Goal: Information Seeking & Learning: Check status

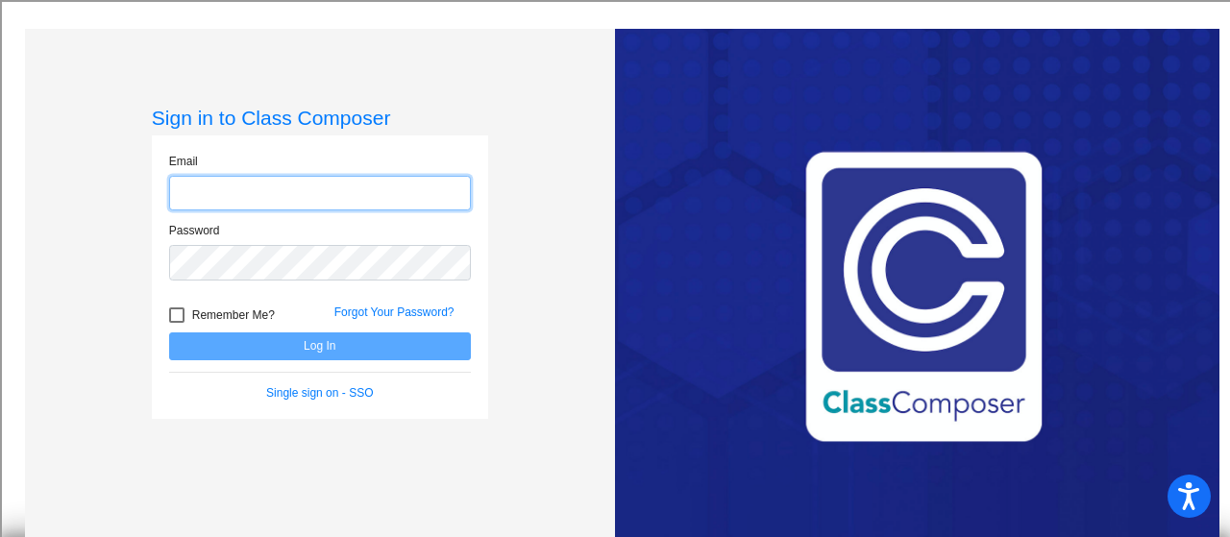
type input "[EMAIL_ADDRESS][DOMAIN_NAME]"
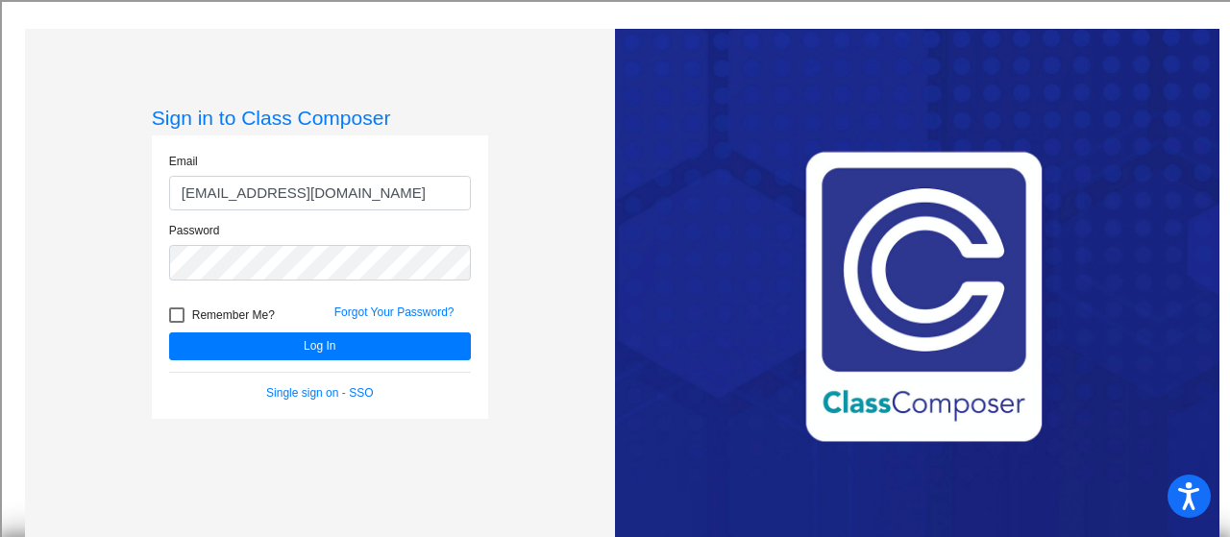
click at [302, 332] on div "Remember Me?" at bounding box center [237, 318] width 165 height 29
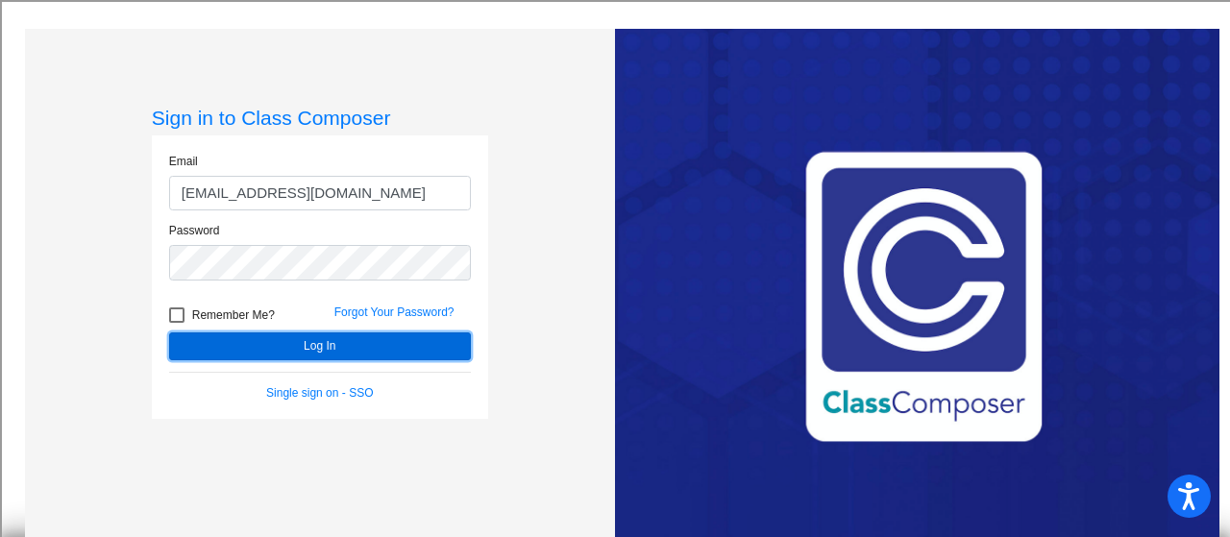
click at [358, 343] on button "Log In" at bounding box center [320, 347] width 302 height 28
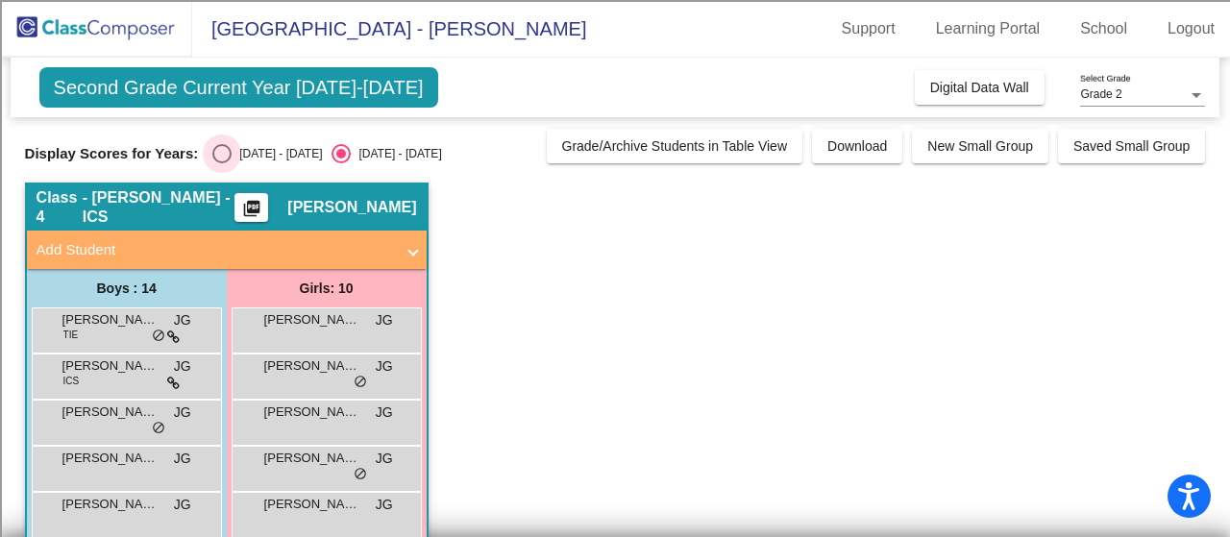
click at [218, 160] on div "Select an option" at bounding box center [221, 153] width 19 height 19
click at [221, 163] on input "[DATE] - [DATE]" at bounding box center [221, 163] width 1 height 1
radio input "true"
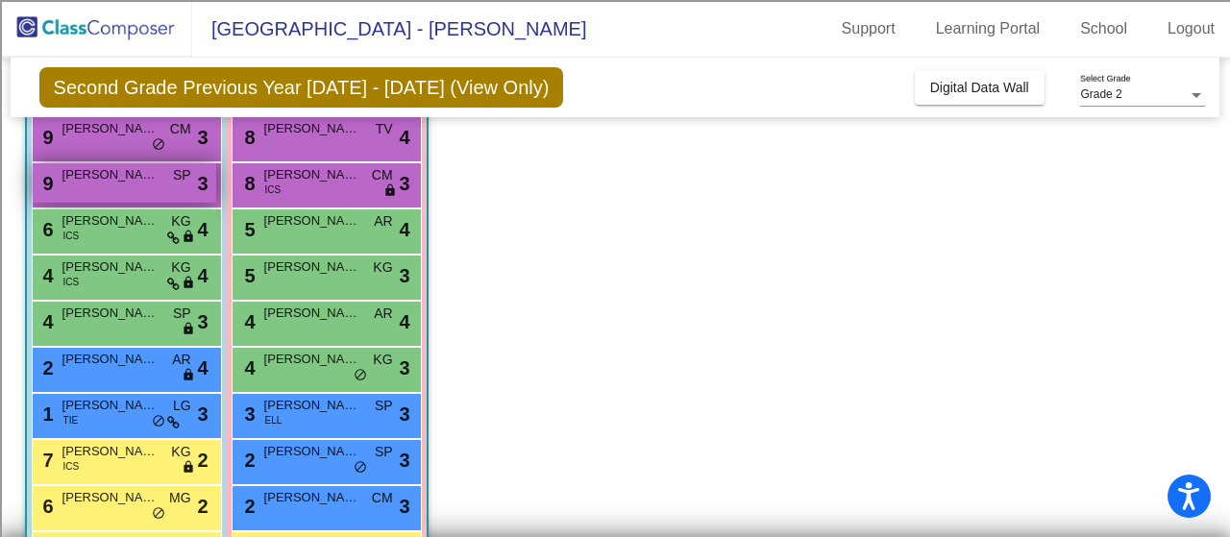
scroll to position [193, 0]
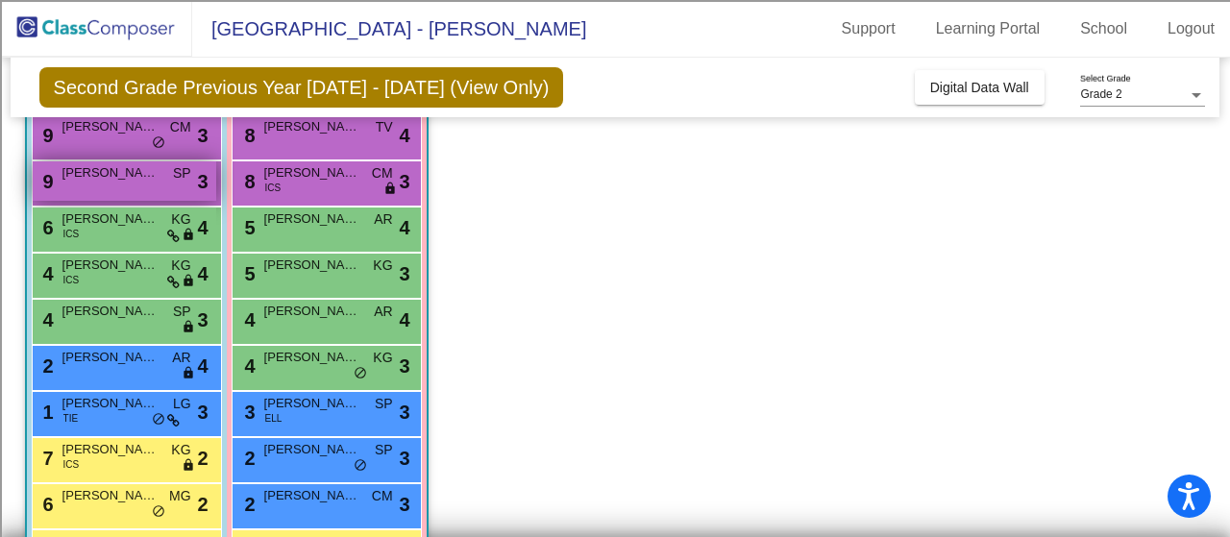
click at [115, 161] on div "9 [PERSON_NAME] SP lock do_not_disturb_alt 3" at bounding box center [125, 180] width 184 height 39
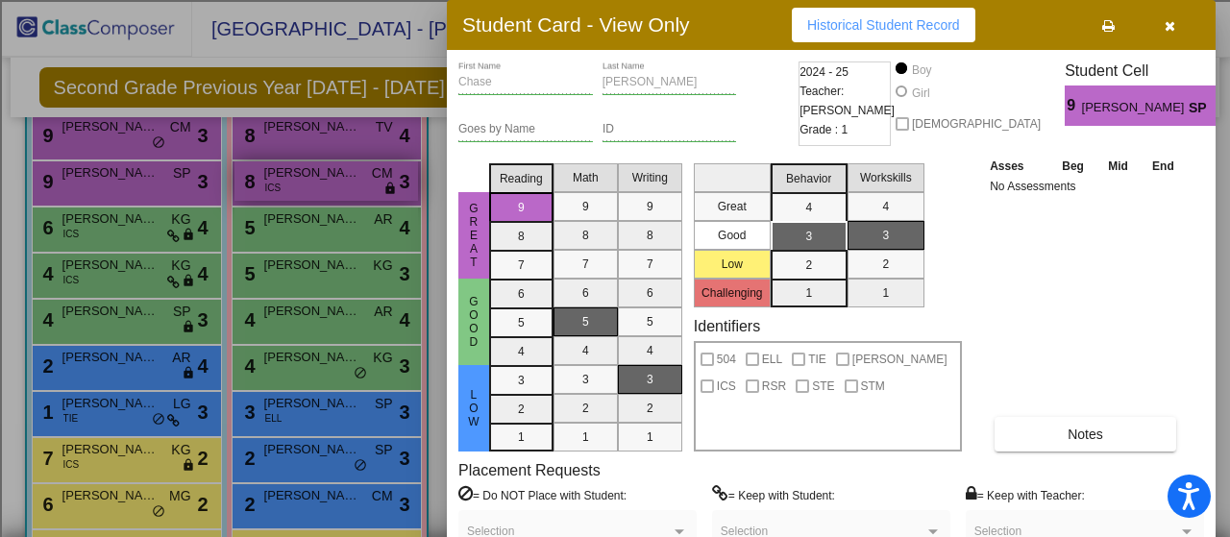
drag, startPoint x: 115, startPoint y: 161, endPoint x: 406, endPoint y: 161, distance: 290.3
click at [406, 161] on div at bounding box center [615, 268] width 1230 height 537
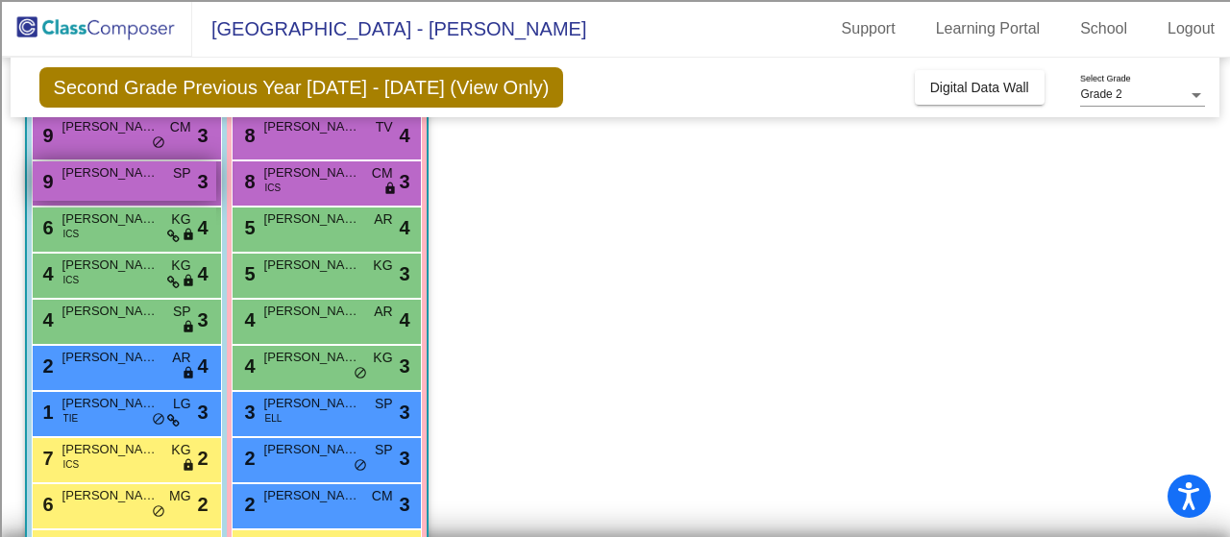
click at [152, 166] on span "[PERSON_NAME]" at bounding box center [110, 172] width 96 height 19
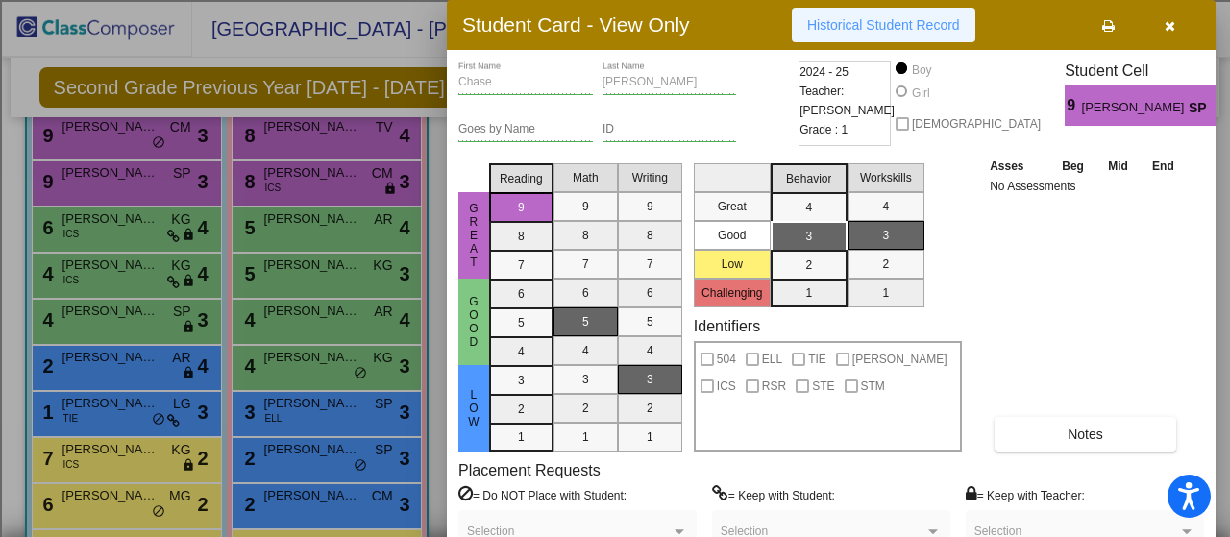
click at [898, 24] on span "Historical Student Record" at bounding box center [883, 24] width 153 height 15
click at [156, 153] on div at bounding box center [615, 268] width 1230 height 537
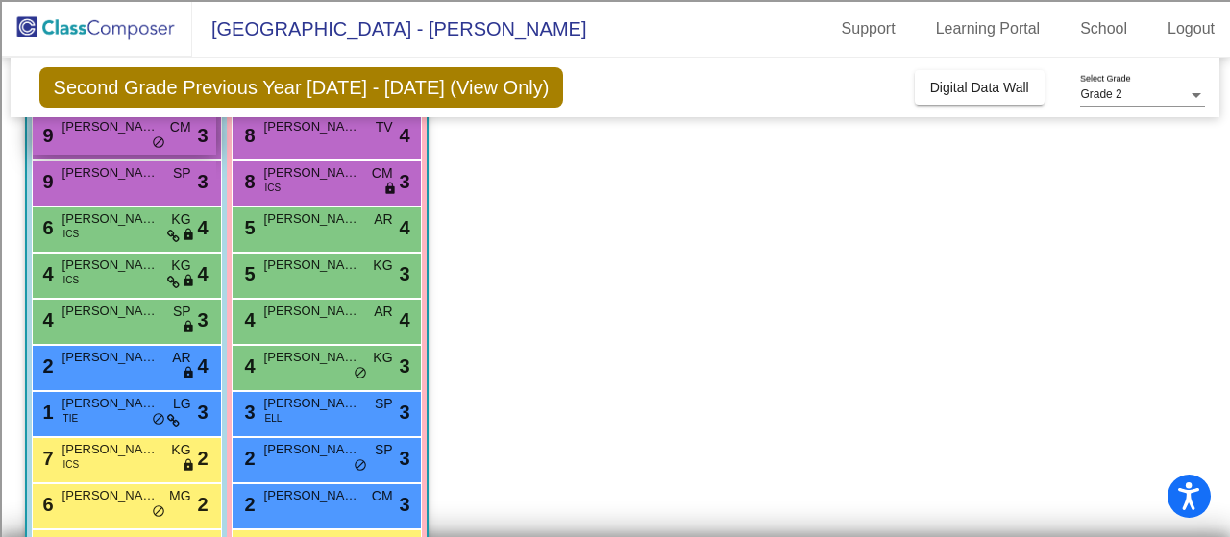
click at [168, 145] on div "9 Apollo [PERSON_NAME] lock do_not_disturb_alt 3" at bounding box center [125, 134] width 184 height 39
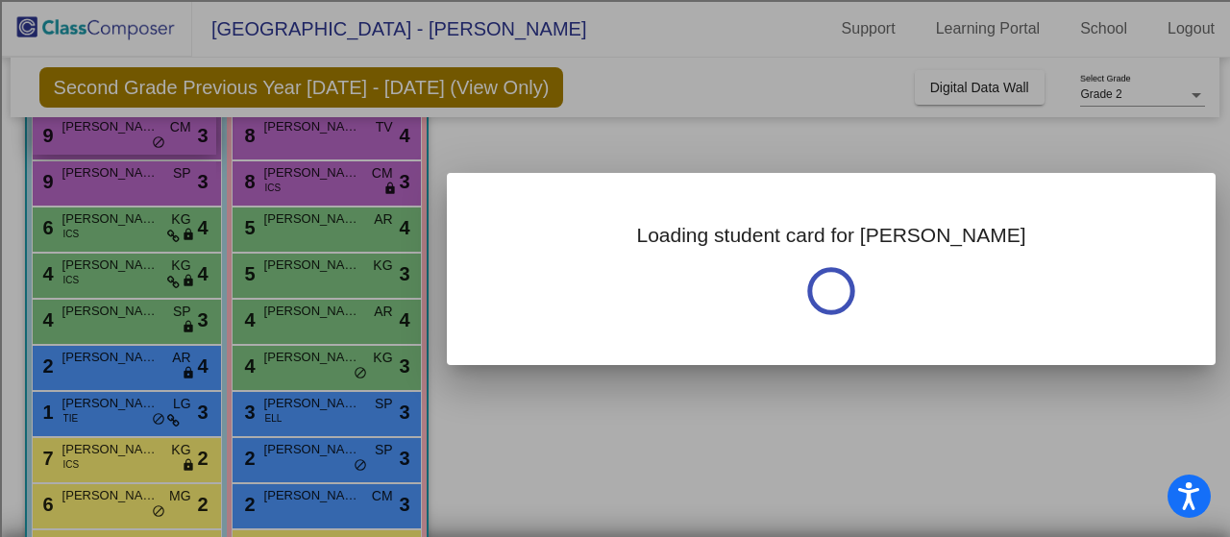
click at [168, 145] on div at bounding box center [615, 268] width 1230 height 537
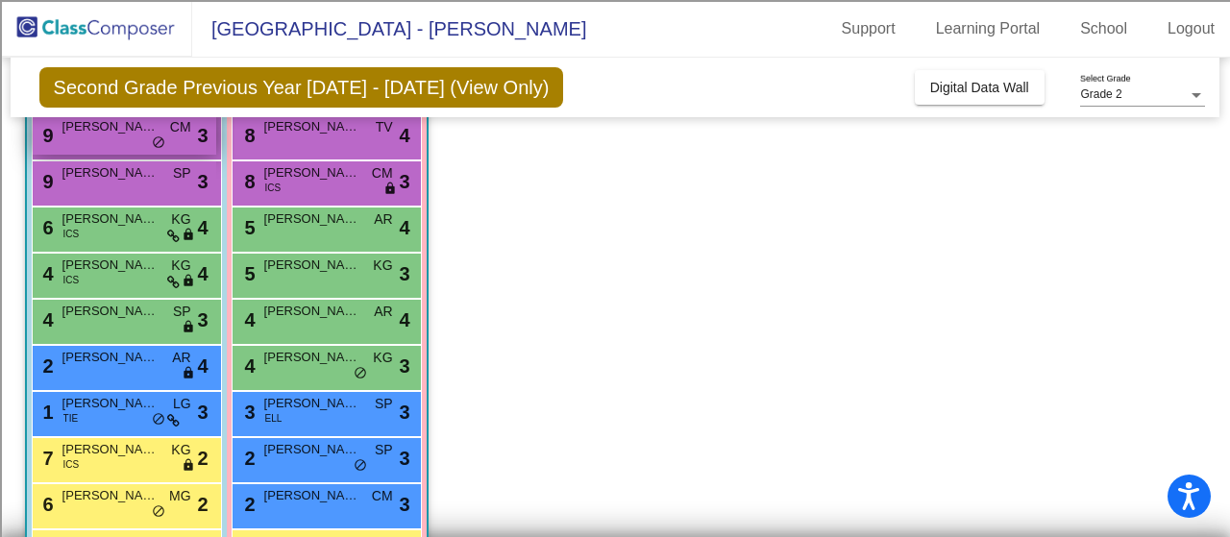
click at [124, 141] on div "9 Apollo [PERSON_NAME] lock do_not_disturb_alt 3" at bounding box center [125, 134] width 184 height 39
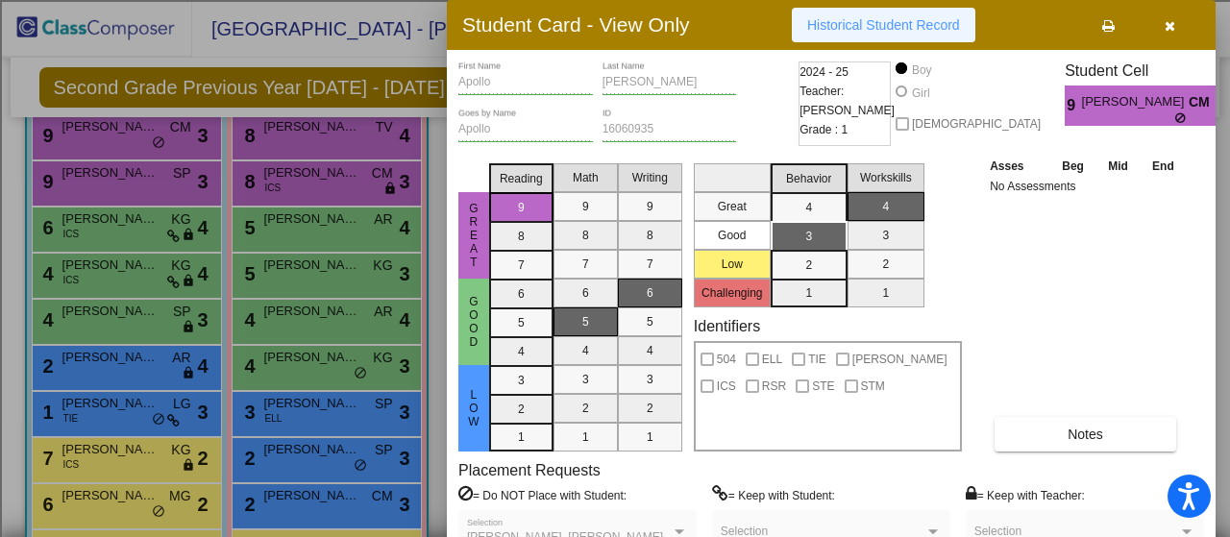
click at [903, 29] on span "Historical Student Record" at bounding box center [883, 24] width 153 height 15
click at [321, 174] on div at bounding box center [615, 268] width 1230 height 537
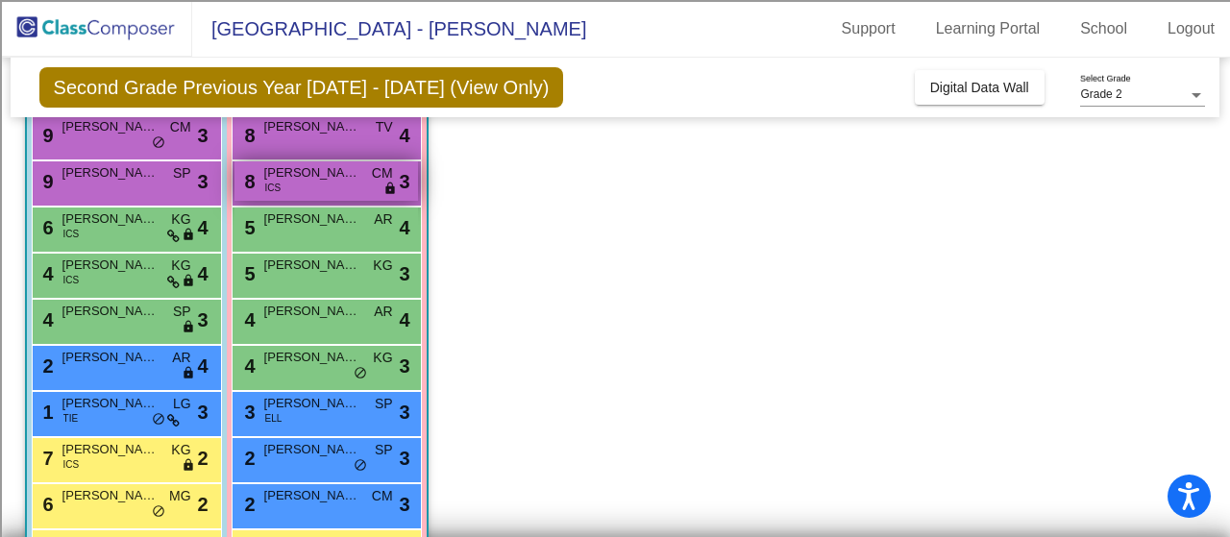
click at [336, 180] on span "[PERSON_NAME]" at bounding box center [312, 172] width 96 height 19
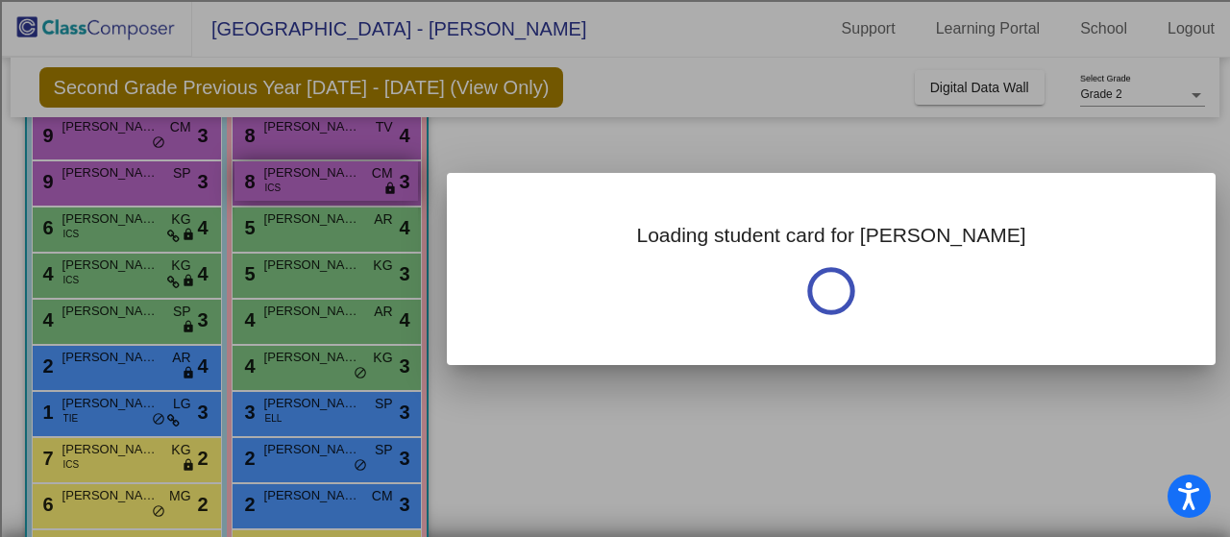
click at [336, 180] on div at bounding box center [615, 268] width 1230 height 537
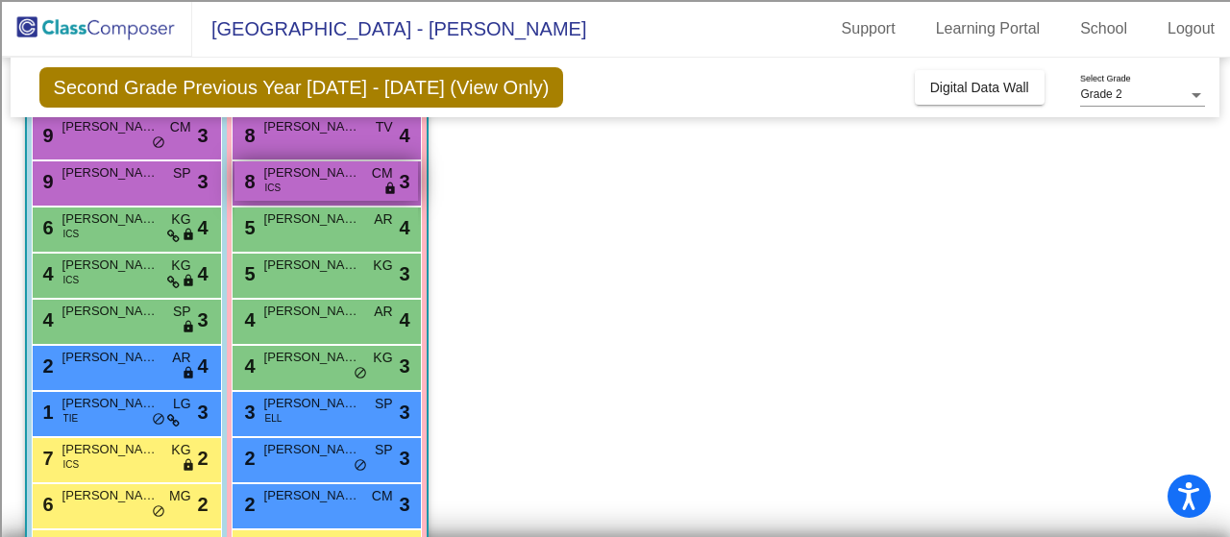
click at [328, 172] on span "[PERSON_NAME]" at bounding box center [312, 172] width 96 height 19
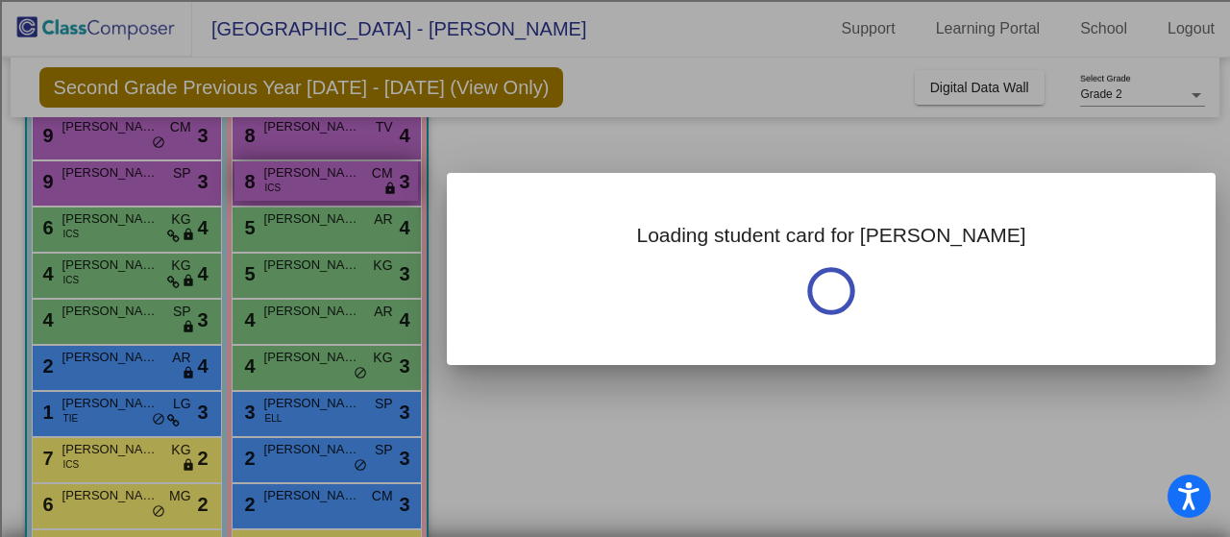
click at [328, 172] on div at bounding box center [615, 268] width 1230 height 537
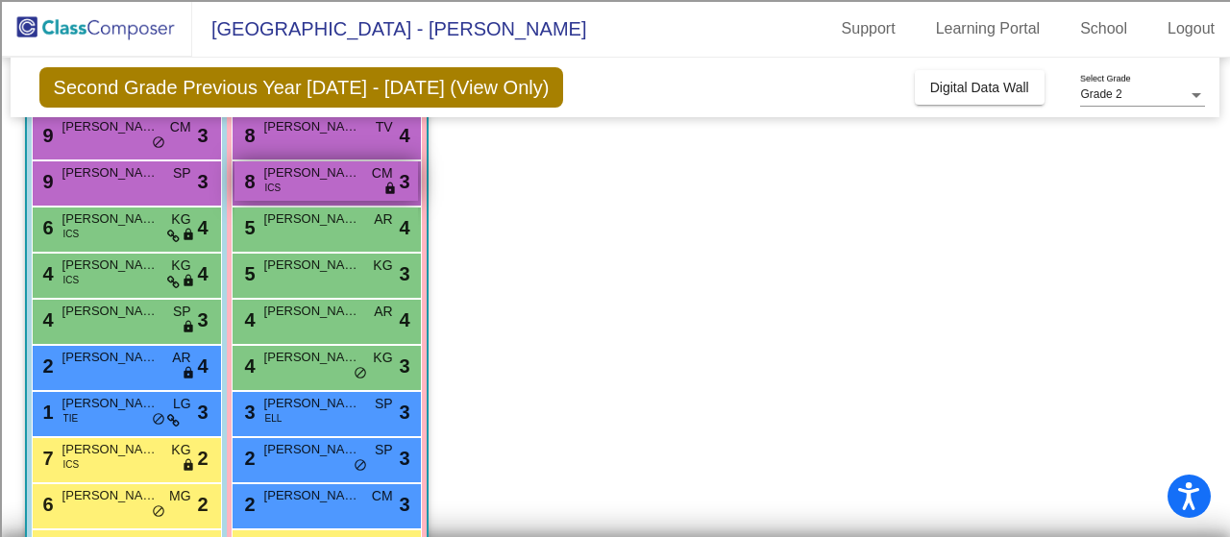
click at [328, 172] on span "[PERSON_NAME]" at bounding box center [312, 172] width 96 height 19
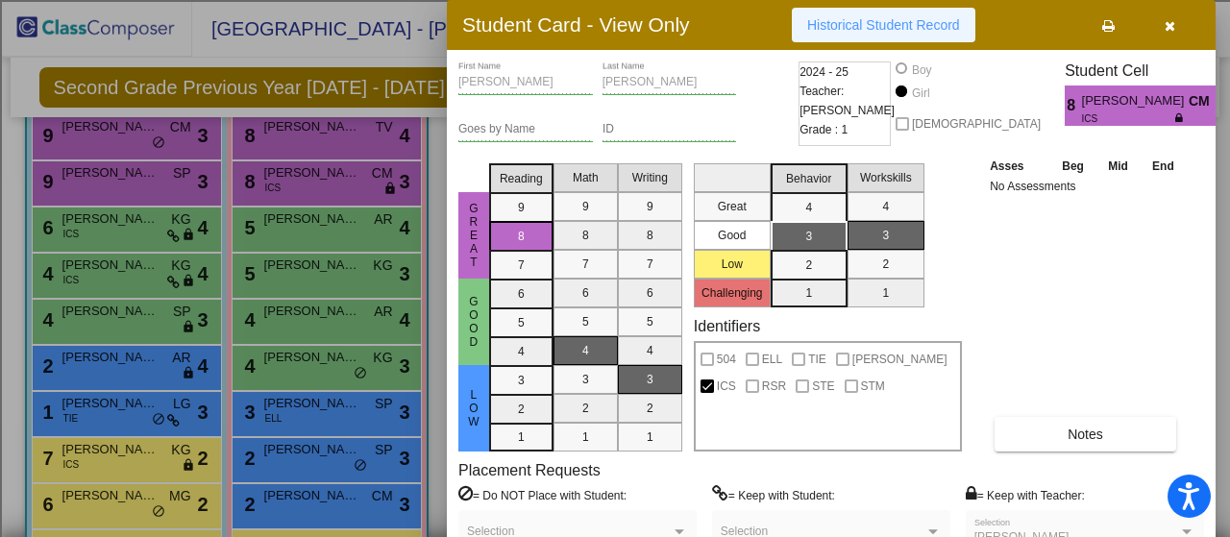
click at [862, 33] on button "Historical Student Record" at bounding box center [884, 25] width 184 height 35
click at [304, 145] on div at bounding box center [615, 268] width 1230 height 537
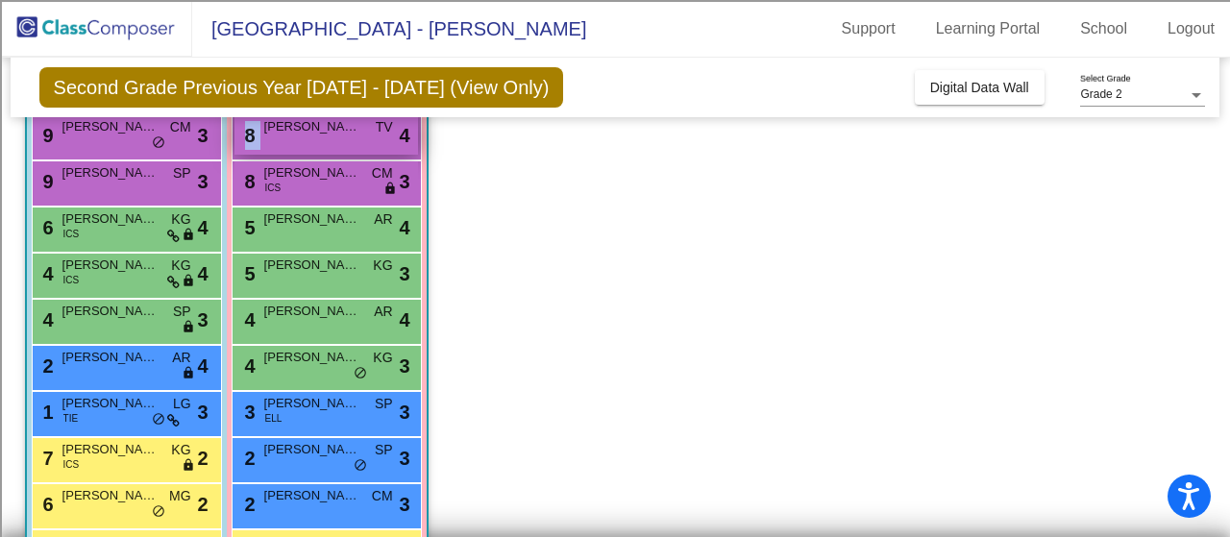
click at [304, 145] on div "8 [PERSON_NAME] TV lock do_not_disturb_alt 4" at bounding box center [327, 134] width 184 height 39
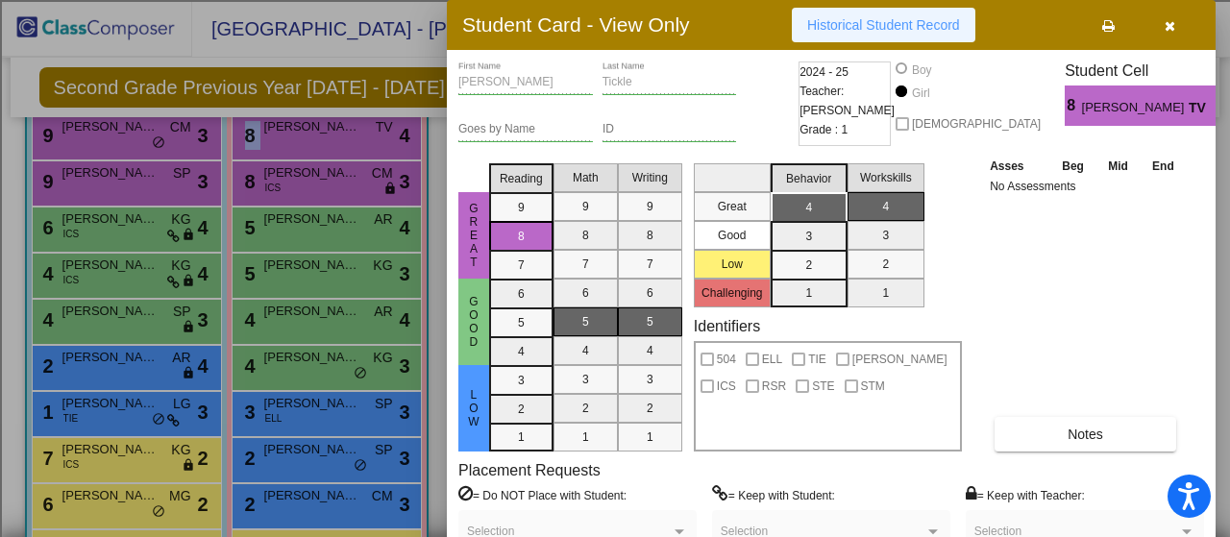
click at [908, 22] on span "Historical Student Record" at bounding box center [883, 24] width 153 height 15
click at [133, 262] on div at bounding box center [615, 268] width 1230 height 537
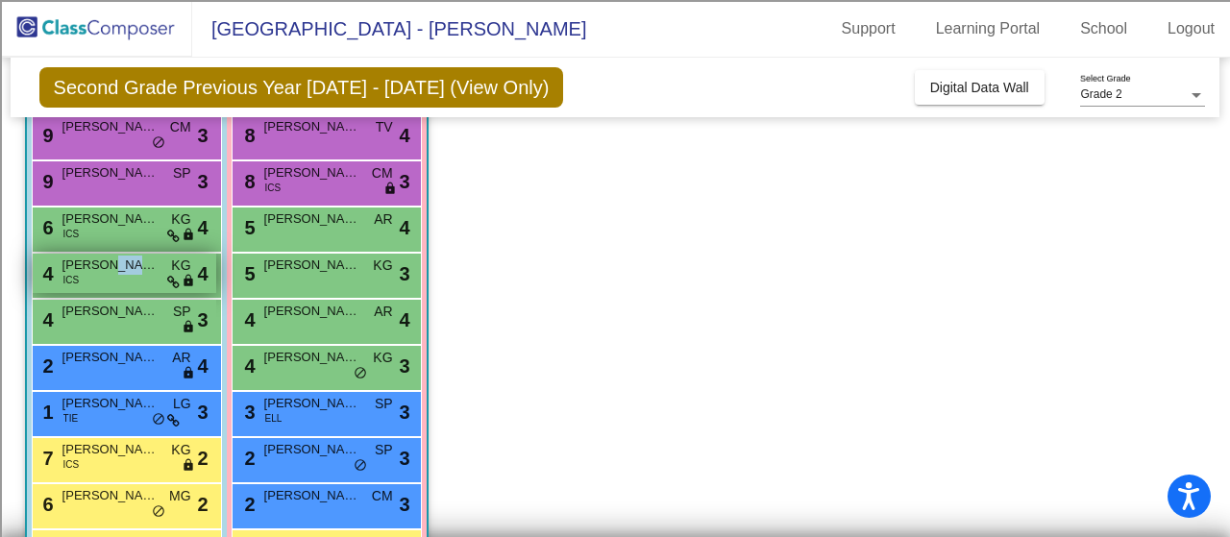
click at [133, 262] on span "[PERSON_NAME]" at bounding box center [110, 265] width 96 height 19
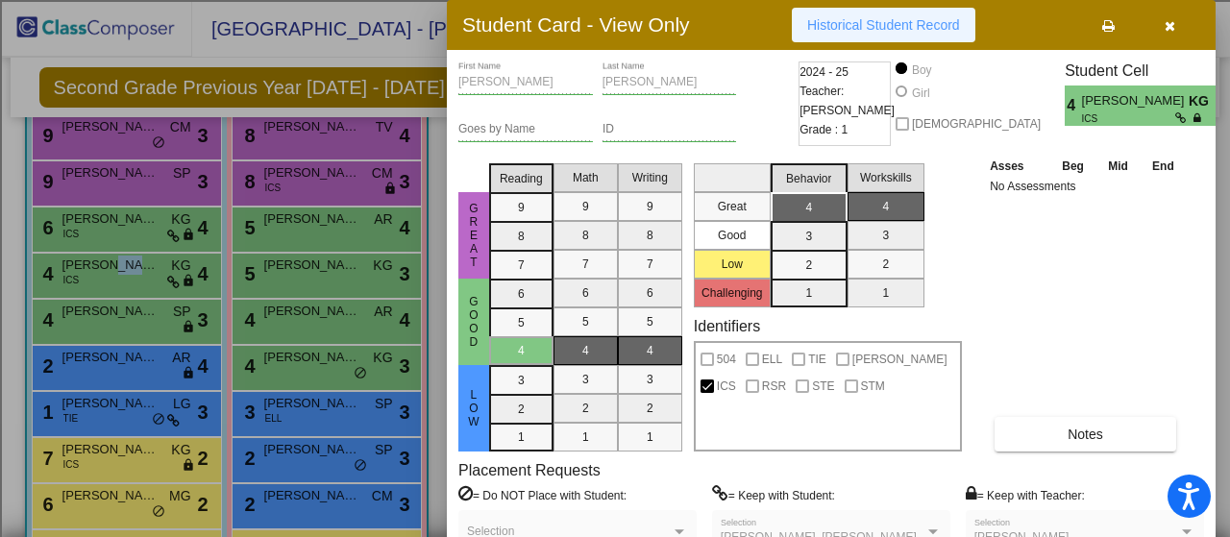
click at [876, 19] on span "Historical Student Record" at bounding box center [883, 24] width 153 height 15
click at [141, 317] on div at bounding box center [615, 268] width 1230 height 537
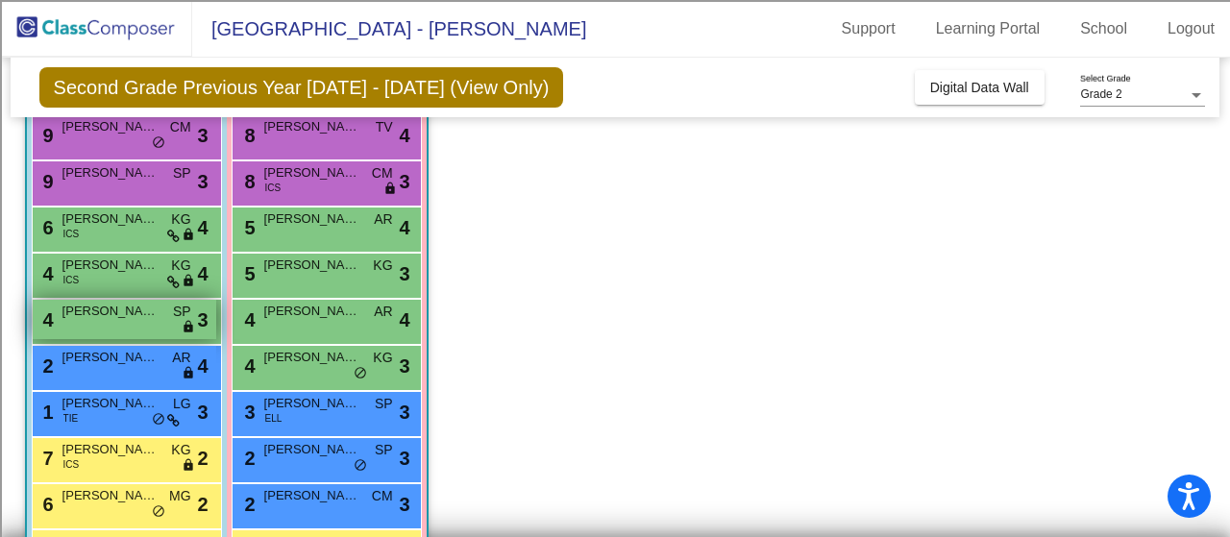
click at [141, 317] on span "[PERSON_NAME]" at bounding box center [110, 311] width 96 height 19
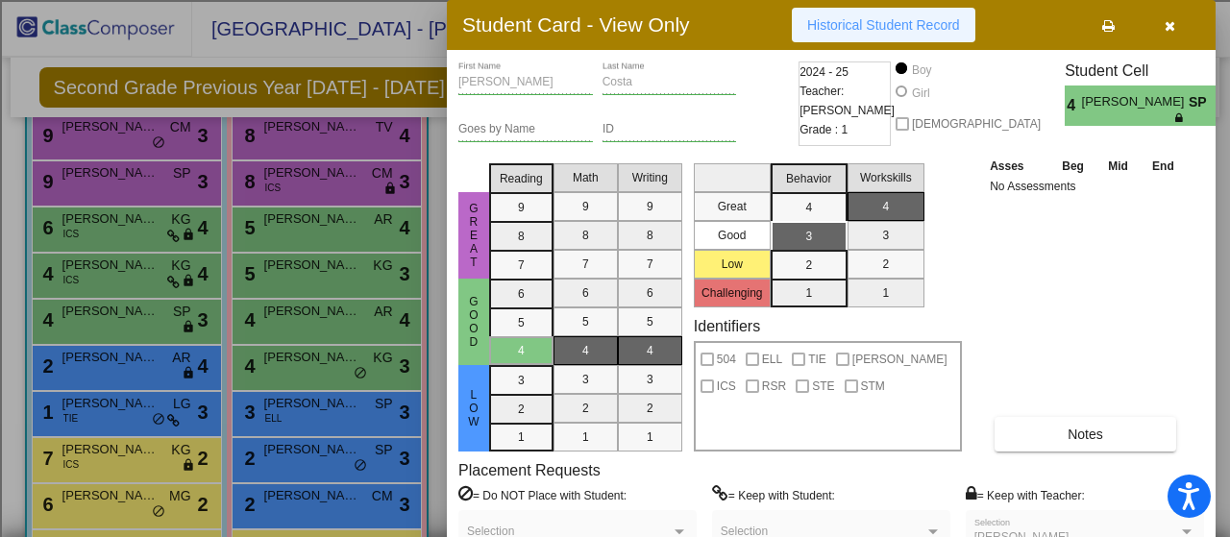
click at [888, 18] on span "Historical Student Record" at bounding box center [883, 24] width 153 height 15
click at [151, 367] on div at bounding box center [615, 268] width 1230 height 537
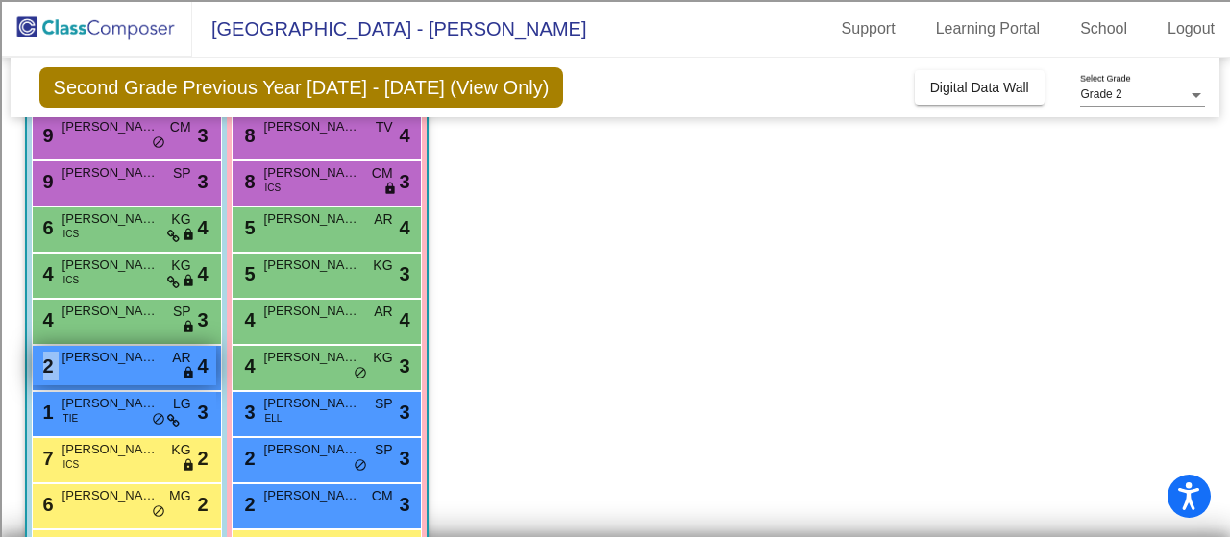
click at [151, 367] on div "2 [PERSON_NAME] AR lock do_not_disturb_alt 4" at bounding box center [125, 365] width 184 height 39
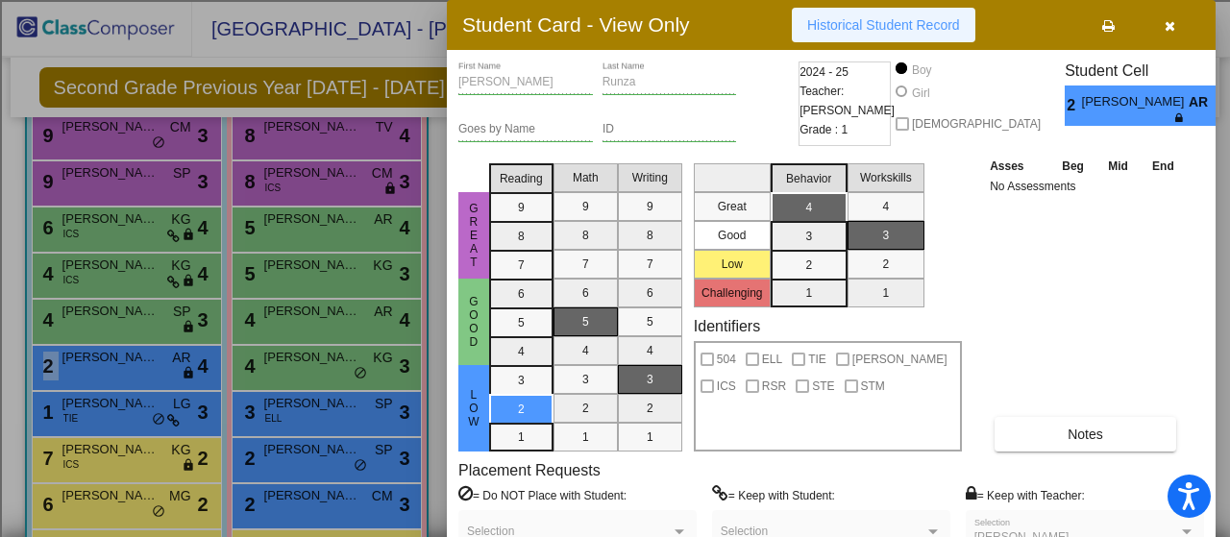
click at [897, 11] on button "Historical Student Record" at bounding box center [884, 25] width 184 height 35
click at [300, 376] on div at bounding box center [615, 268] width 1230 height 537
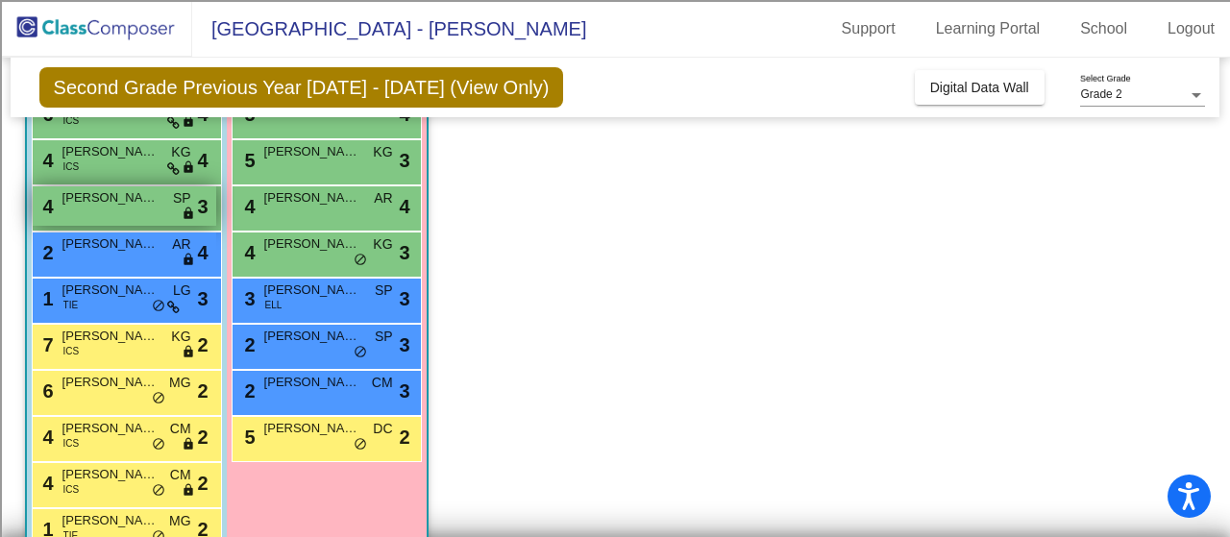
scroll to position [310, 0]
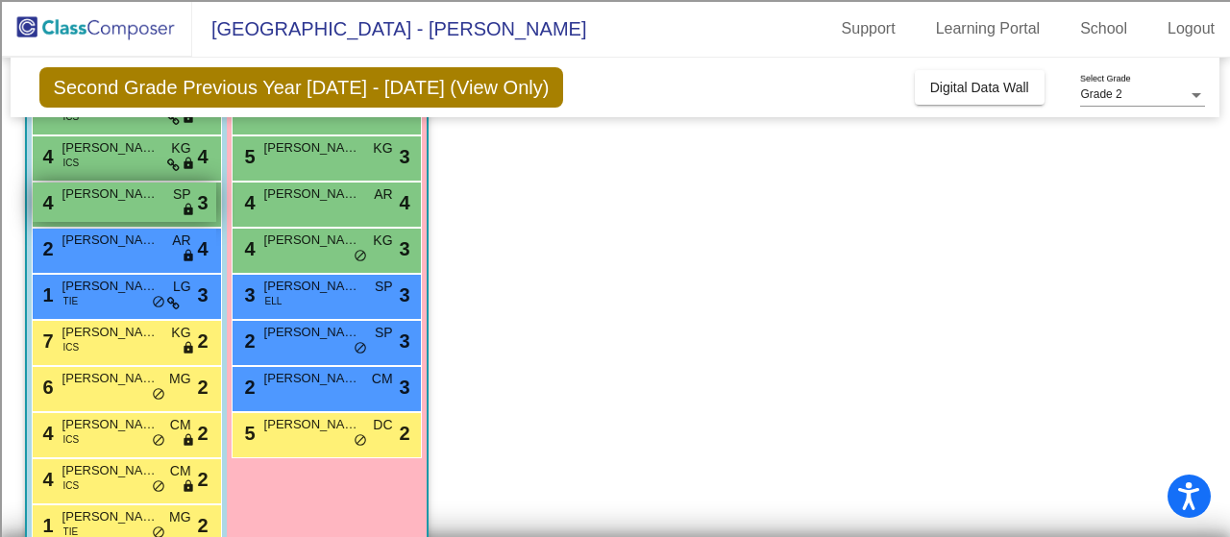
click at [147, 284] on span "[PERSON_NAME]" at bounding box center [110, 286] width 96 height 19
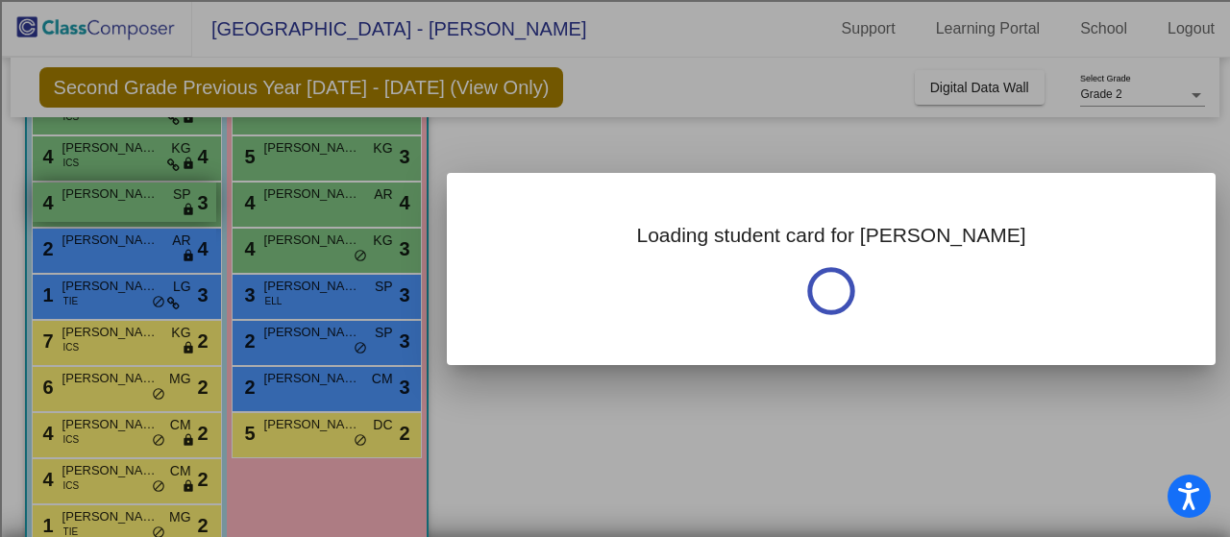
click at [147, 284] on div at bounding box center [615, 268] width 1230 height 537
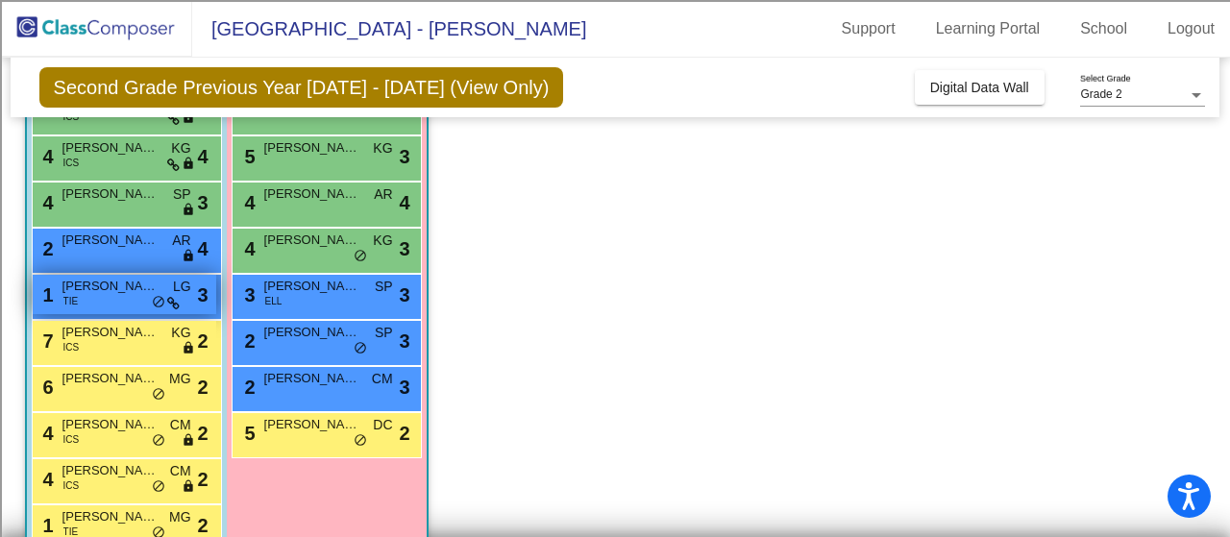
click at [101, 286] on span "[PERSON_NAME]" at bounding box center [110, 286] width 96 height 19
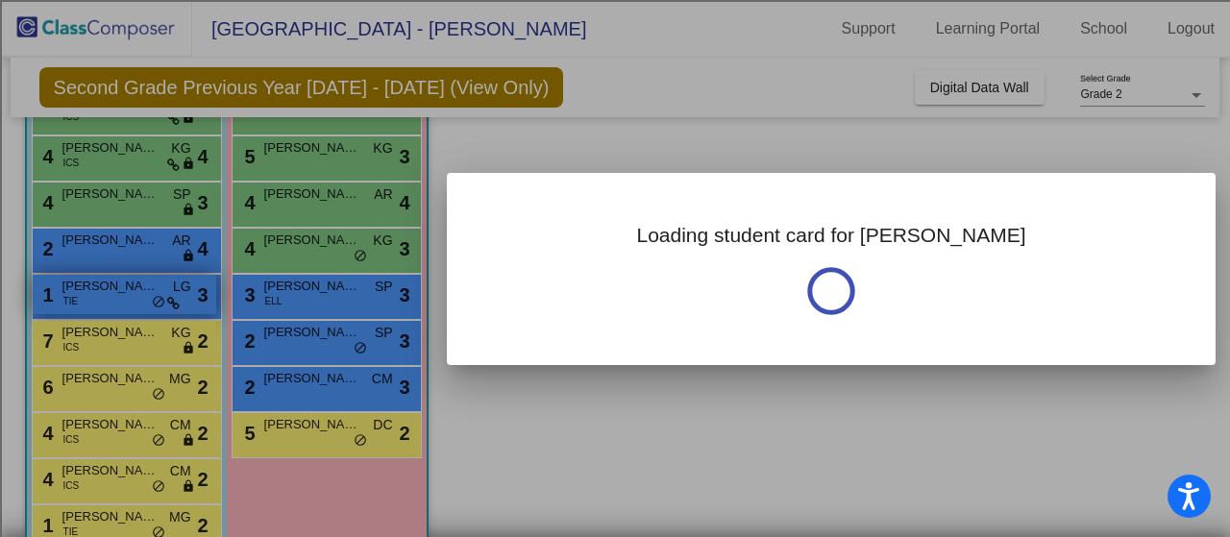
click at [101, 286] on div at bounding box center [615, 268] width 1230 height 537
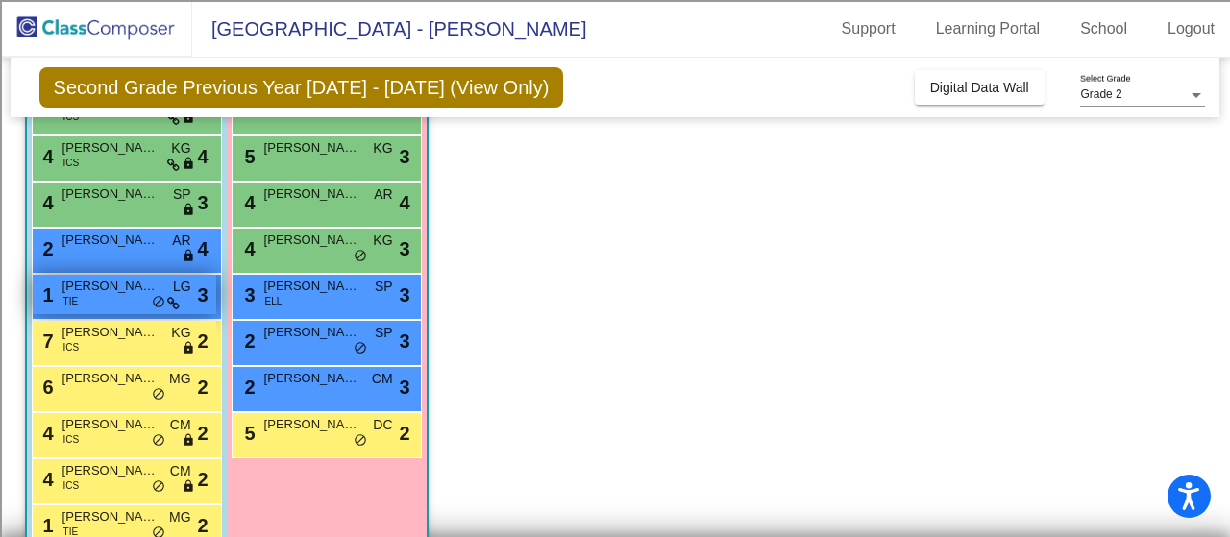
click at [101, 286] on span "[PERSON_NAME]" at bounding box center [110, 286] width 96 height 19
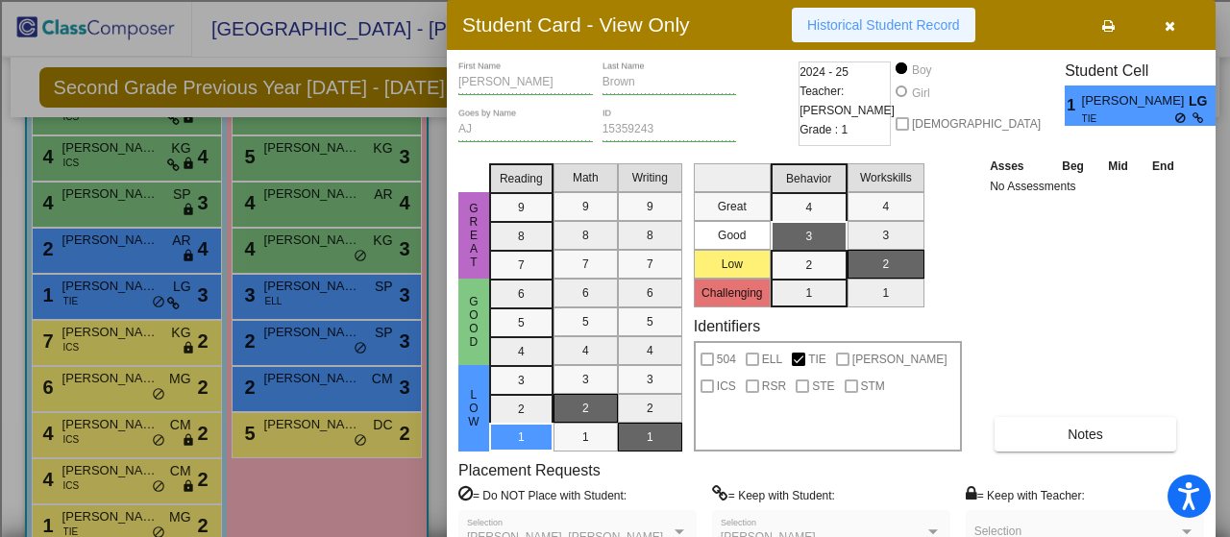
click at [919, 22] on span "Historical Student Record" at bounding box center [883, 24] width 153 height 15
click at [173, 299] on div at bounding box center [615, 268] width 1230 height 537
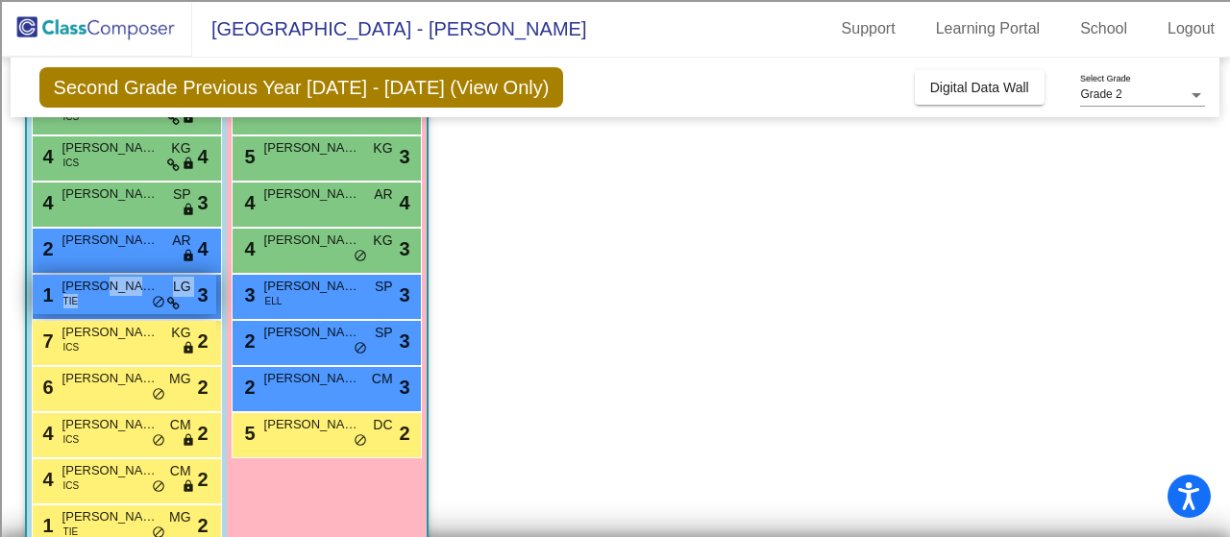
click at [173, 299] on icon at bounding box center [173, 303] width 12 height 13
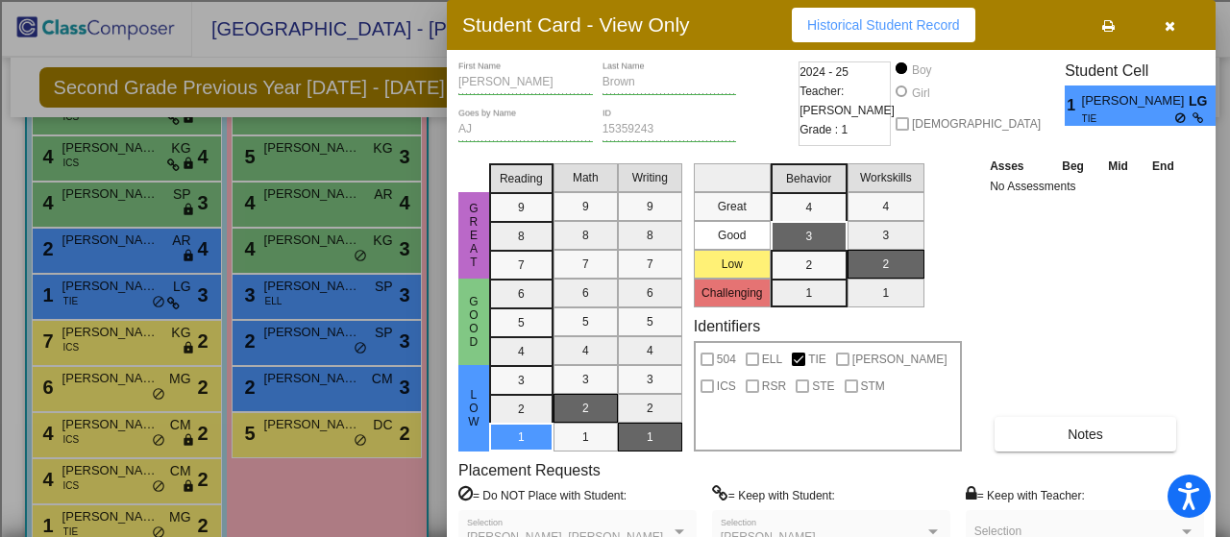
click at [1193, 120] on icon at bounding box center [1199, 118] width 13 height 12
click at [840, 531] on div "[PERSON_NAME] Selection" at bounding box center [831, 536] width 221 height 35
drag, startPoint x: 1229, startPoint y: 240, endPoint x: 1225, endPoint y: 338, distance: 98.2
click at [1225, 338] on div at bounding box center [615, 268] width 1230 height 537
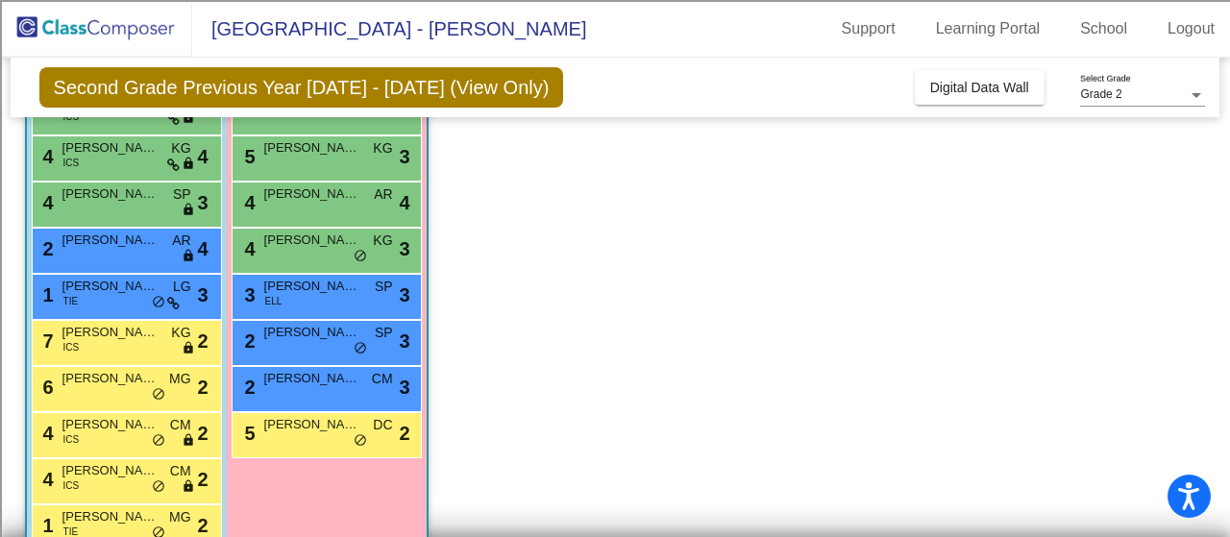
scroll to position [446, 0]
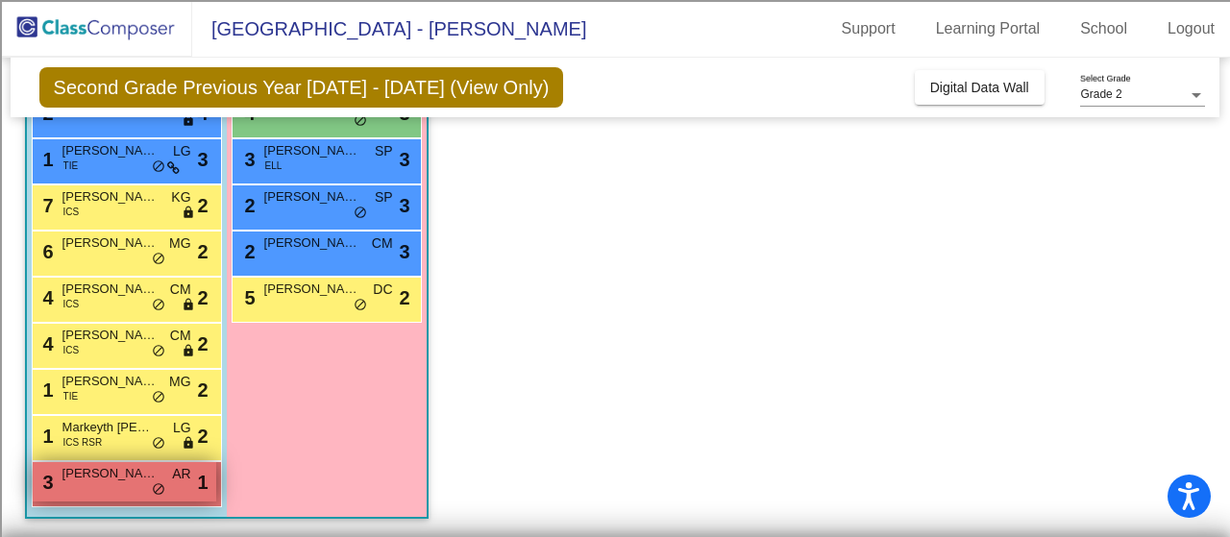
click at [95, 478] on span "[PERSON_NAME]" at bounding box center [110, 473] width 96 height 19
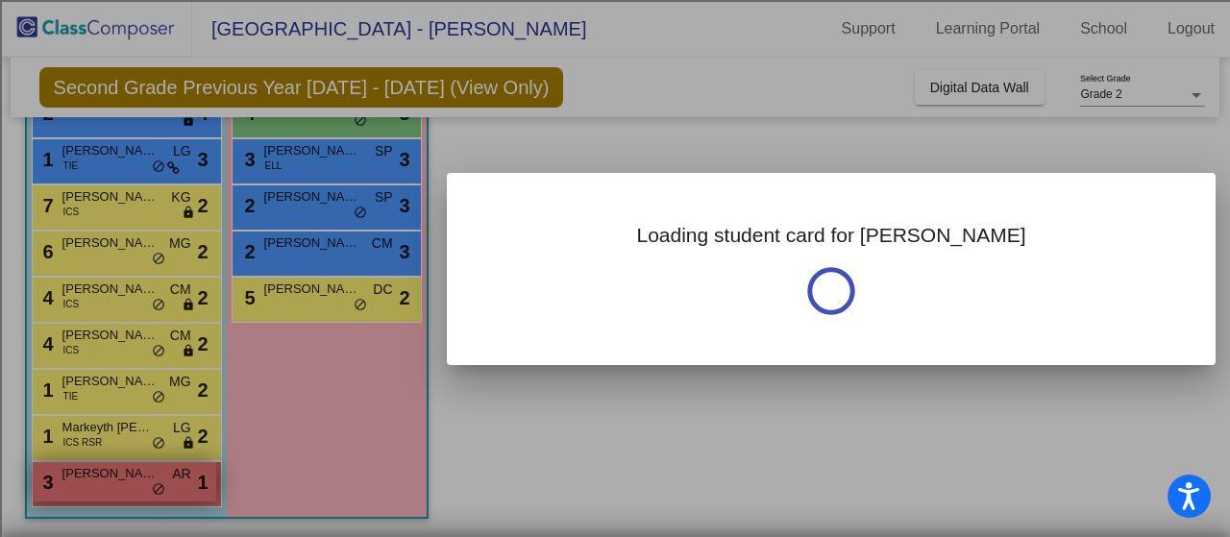
click at [95, 478] on div at bounding box center [615, 268] width 1230 height 537
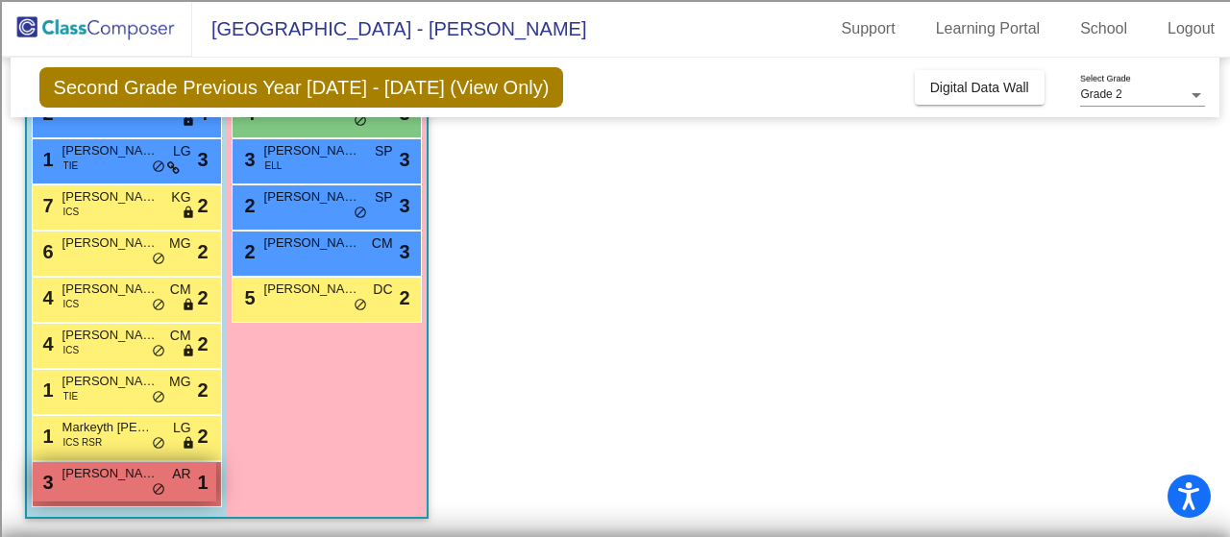
click at [121, 480] on span "[PERSON_NAME]" at bounding box center [110, 473] width 96 height 19
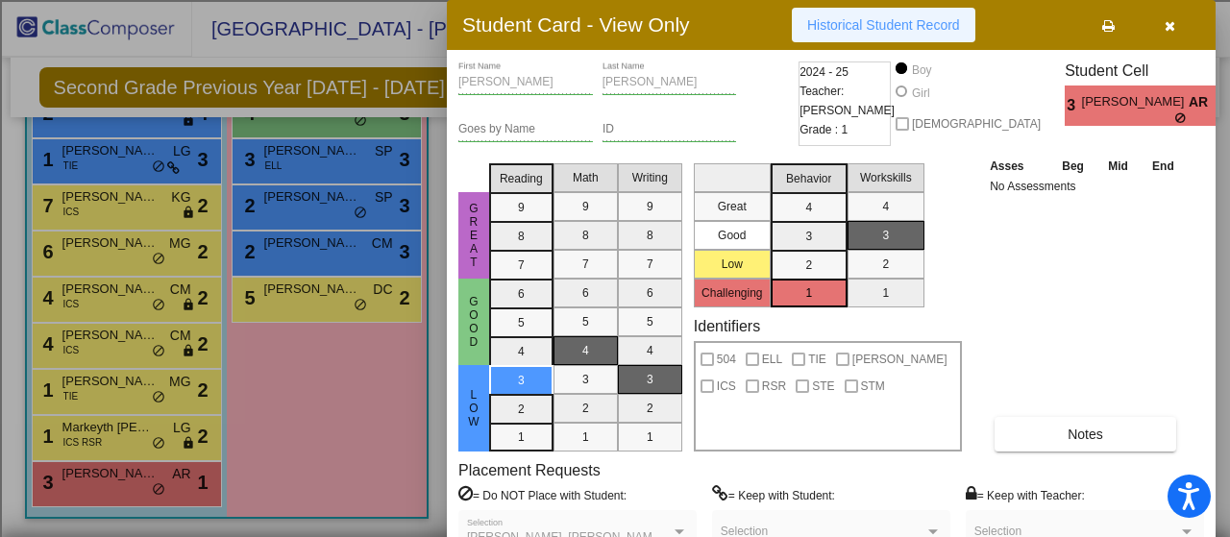
click at [925, 31] on span "Historical Student Record" at bounding box center [883, 24] width 153 height 15
click at [131, 433] on div at bounding box center [615, 268] width 1230 height 537
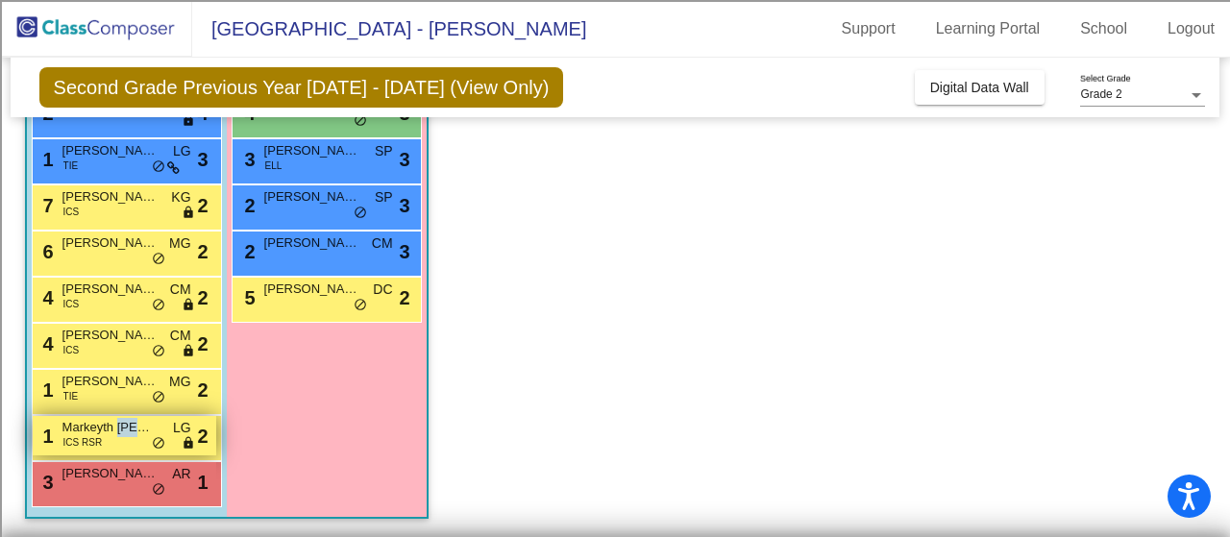
click at [131, 433] on span "Markeyth [PERSON_NAME]" at bounding box center [110, 427] width 96 height 19
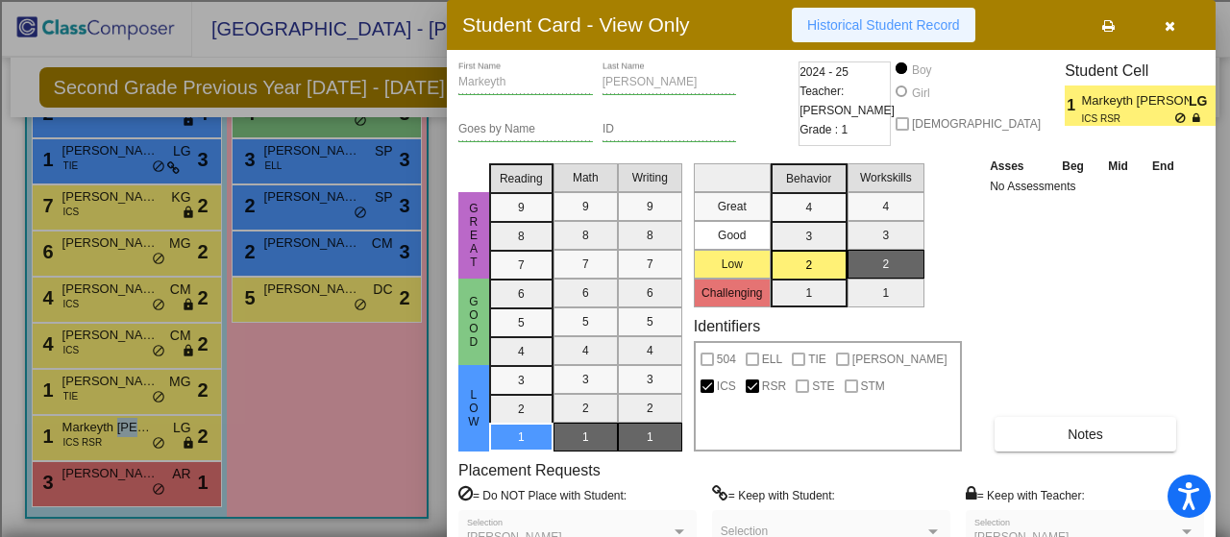
click at [868, 20] on span "Historical Student Record" at bounding box center [883, 24] width 153 height 15
click at [893, 32] on span "Historical Student Record" at bounding box center [883, 24] width 153 height 15
click at [125, 424] on div at bounding box center [615, 268] width 1230 height 537
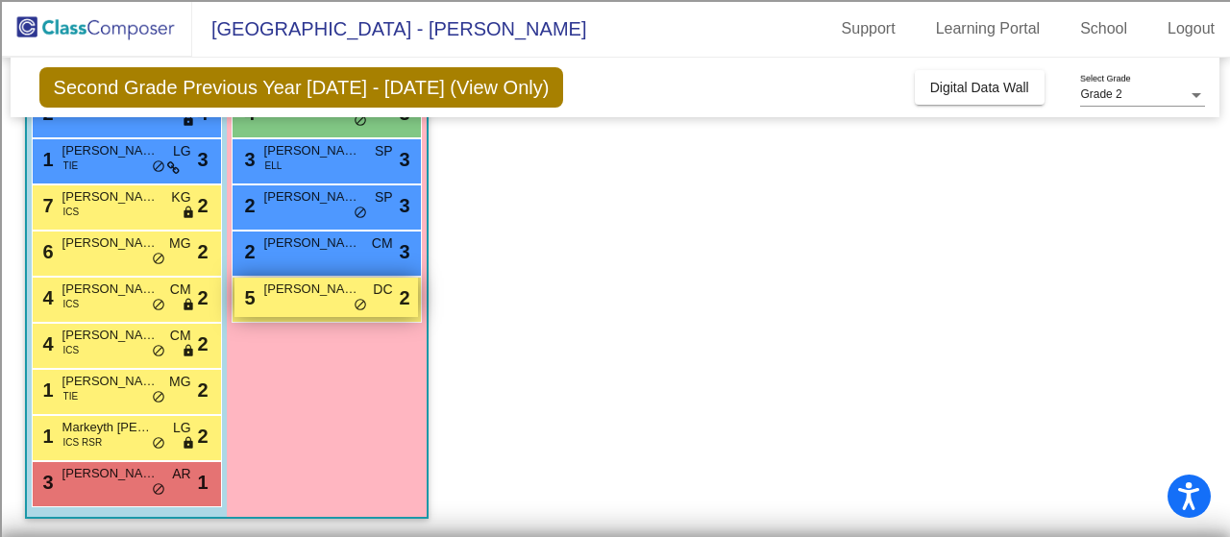
click at [286, 284] on span "[PERSON_NAME]" at bounding box center [312, 289] width 96 height 19
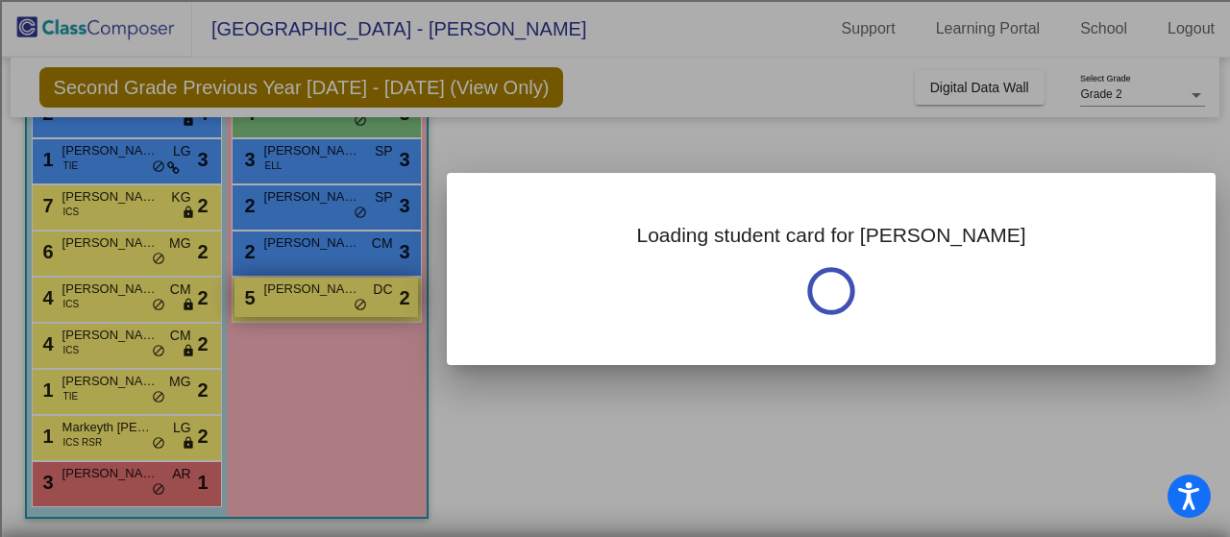
click at [286, 284] on div at bounding box center [615, 268] width 1230 height 537
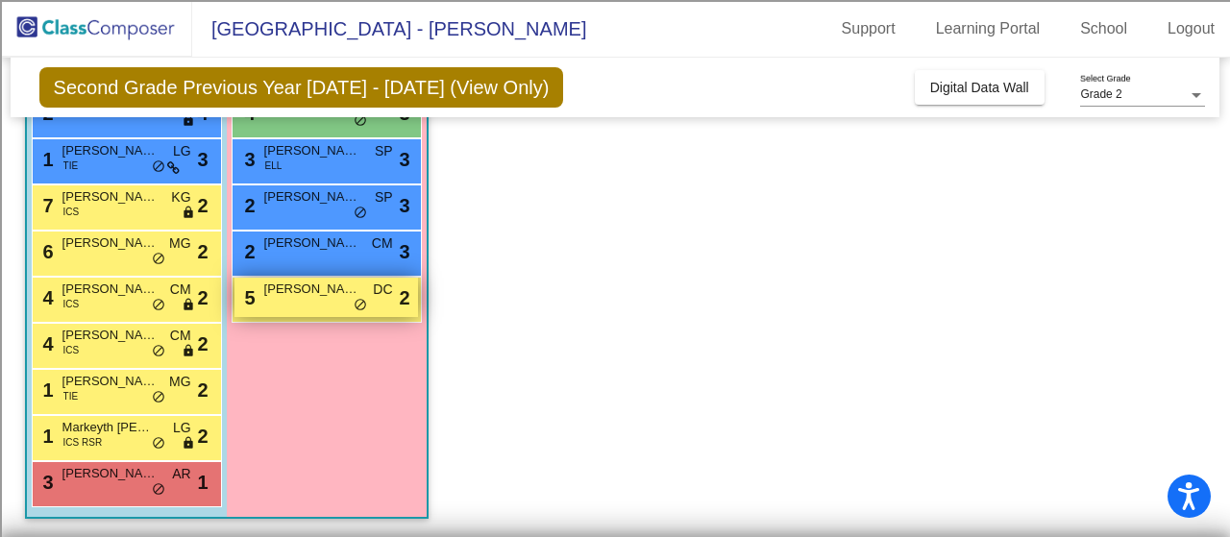
click at [286, 284] on span "[PERSON_NAME]" at bounding box center [312, 289] width 96 height 19
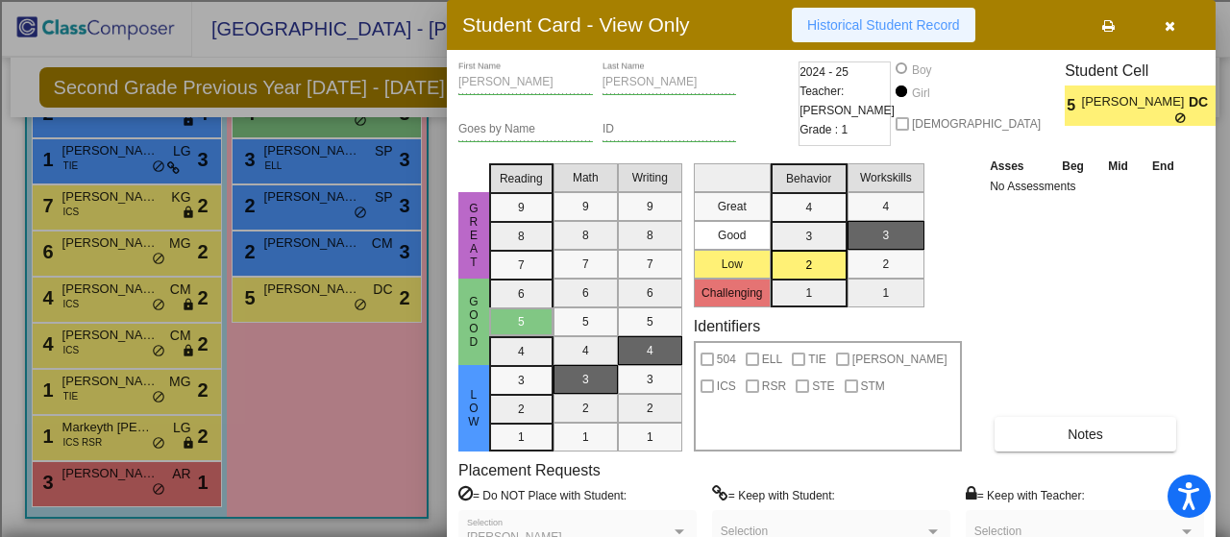
click at [884, 24] on span "Historical Student Record" at bounding box center [883, 24] width 153 height 15
click at [332, 241] on div at bounding box center [615, 268] width 1230 height 537
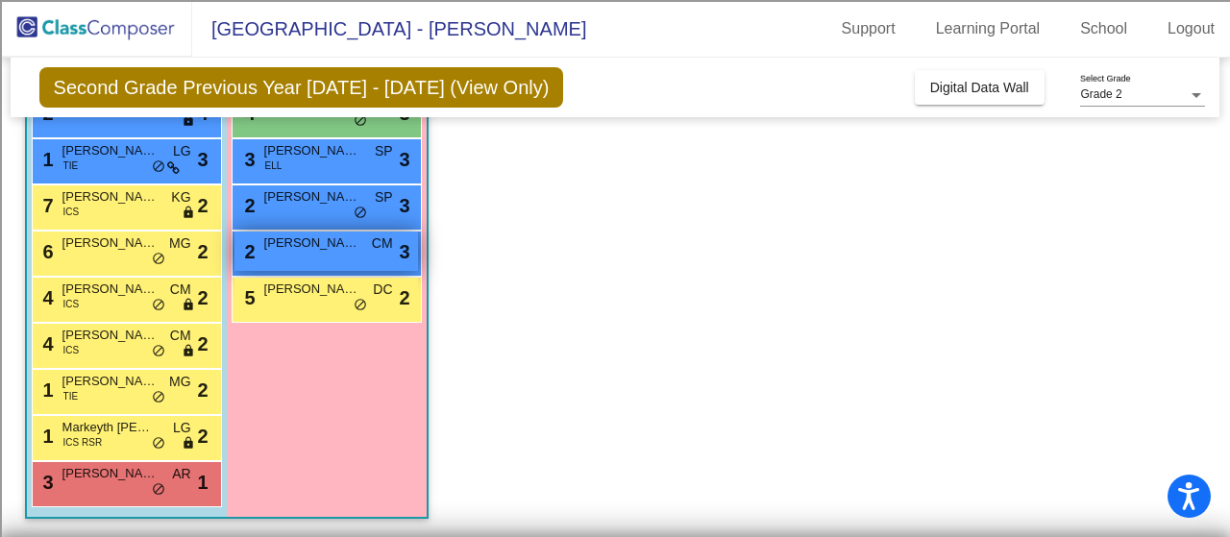
click at [332, 241] on span "[PERSON_NAME]" at bounding box center [312, 243] width 96 height 19
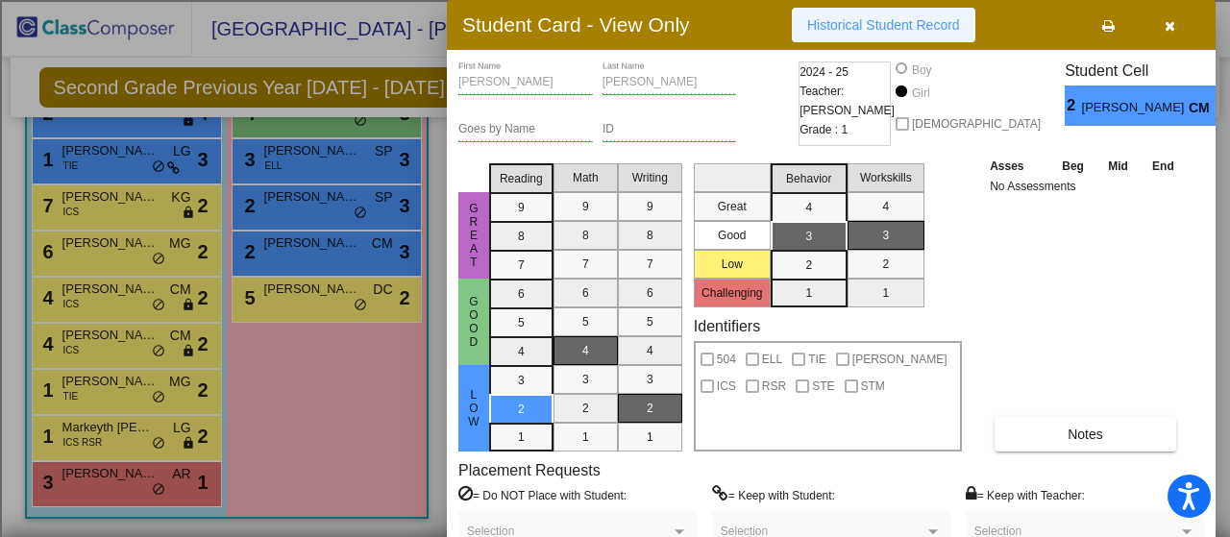
click at [889, 26] on span "Historical Student Record" at bounding box center [883, 24] width 153 height 15
click at [85, 331] on div at bounding box center [615, 268] width 1230 height 537
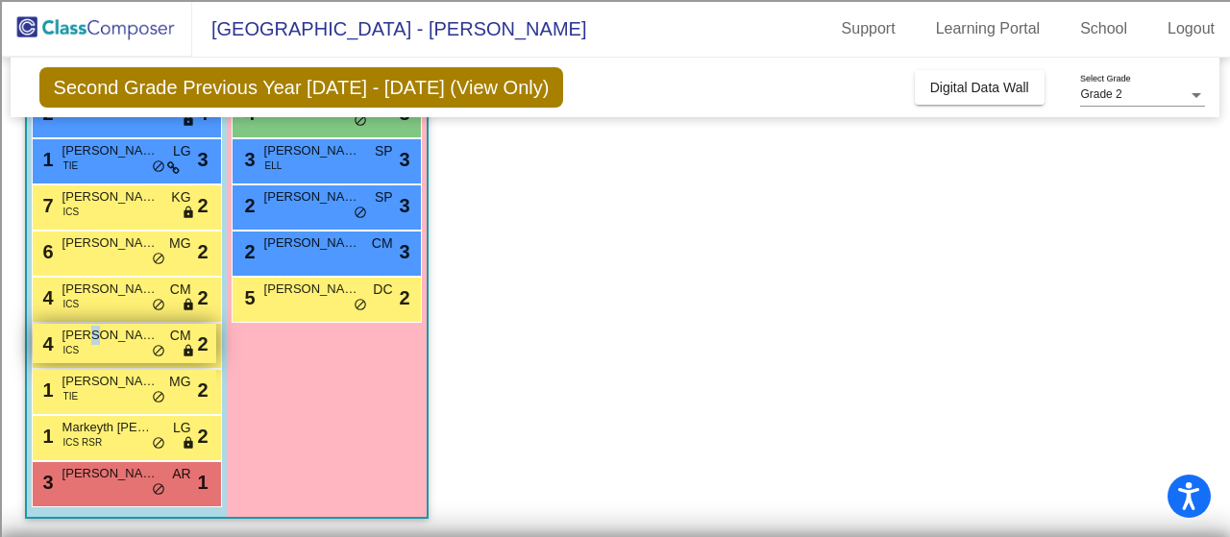
click at [85, 331] on span "[PERSON_NAME]" at bounding box center [110, 335] width 96 height 19
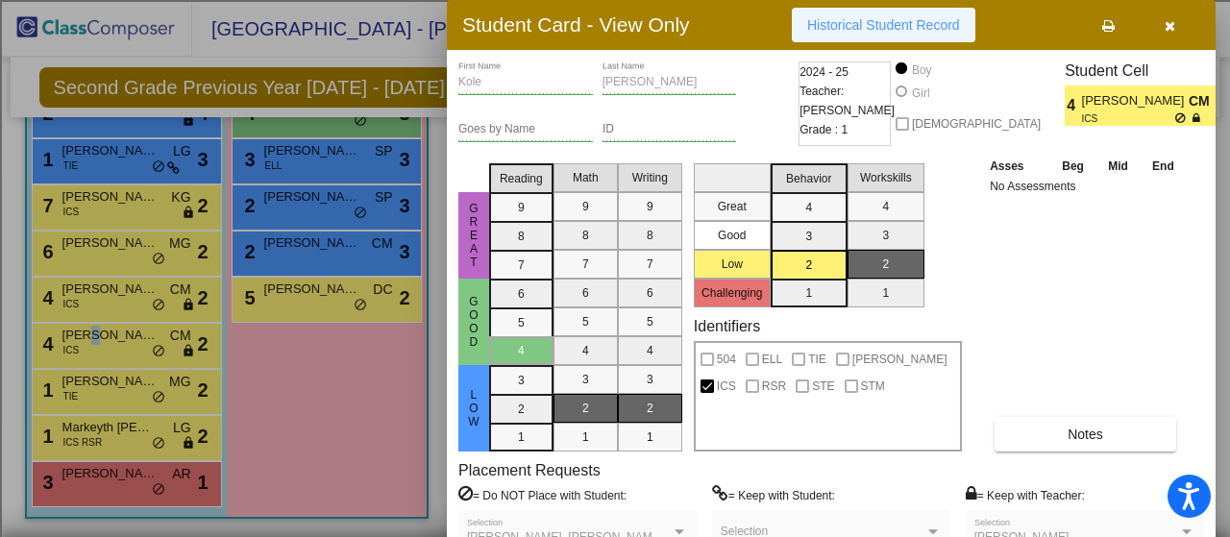
click at [853, 24] on span "Historical Student Record" at bounding box center [883, 24] width 153 height 15
click at [909, 17] on span "Historical Student Record" at bounding box center [883, 24] width 153 height 15
click at [120, 382] on div at bounding box center [615, 268] width 1230 height 537
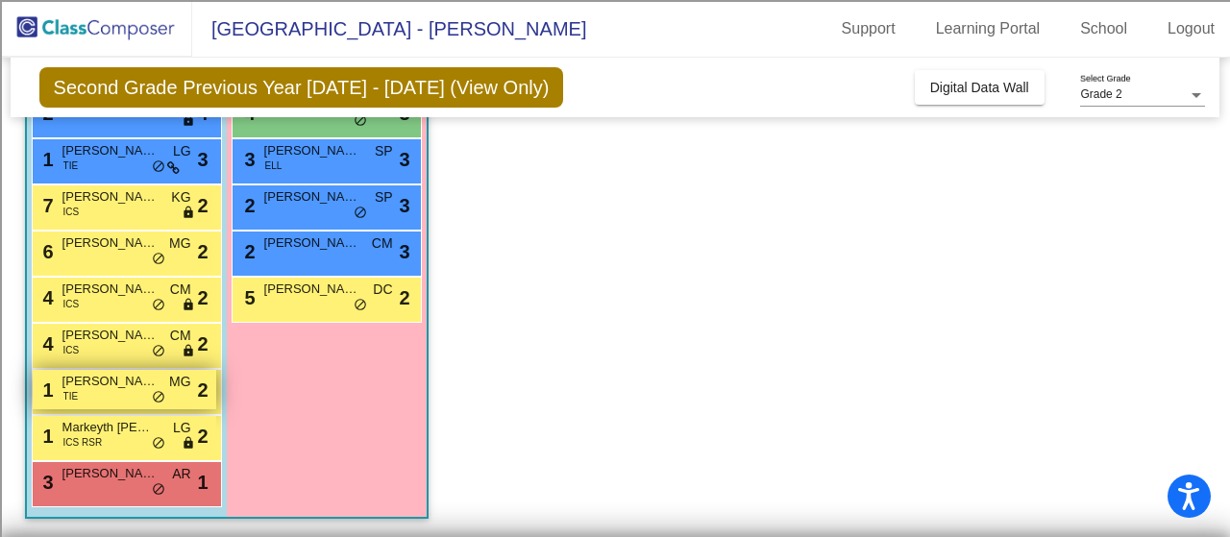
click at [120, 382] on span "[PERSON_NAME]" at bounding box center [110, 381] width 96 height 19
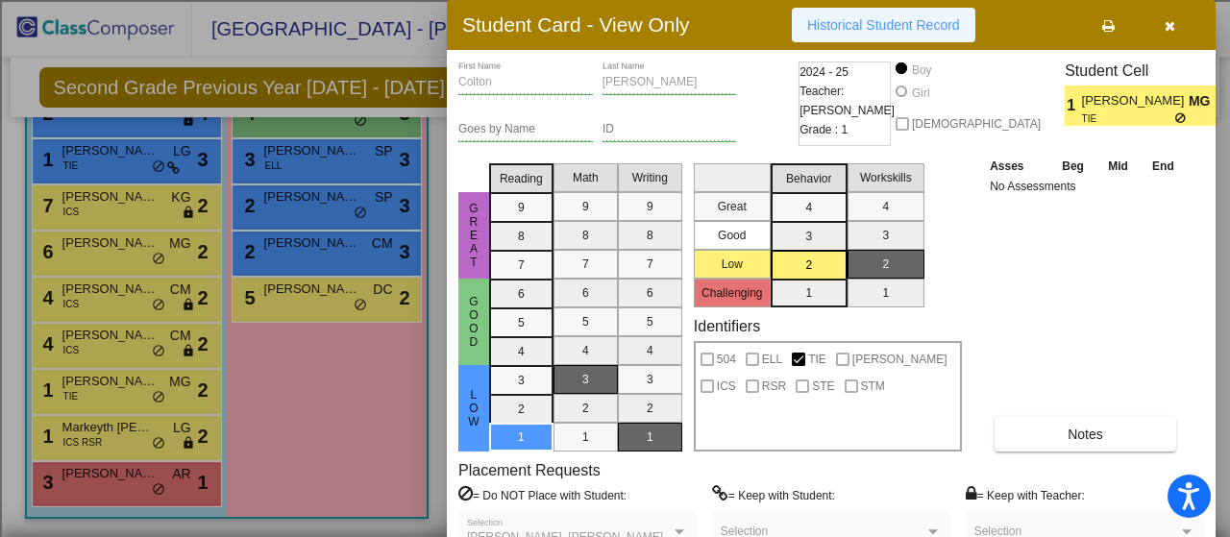
click at [888, 17] on span "Historical Student Record" at bounding box center [883, 24] width 153 height 15
click at [102, 243] on div at bounding box center [615, 268] width 1230 height 537
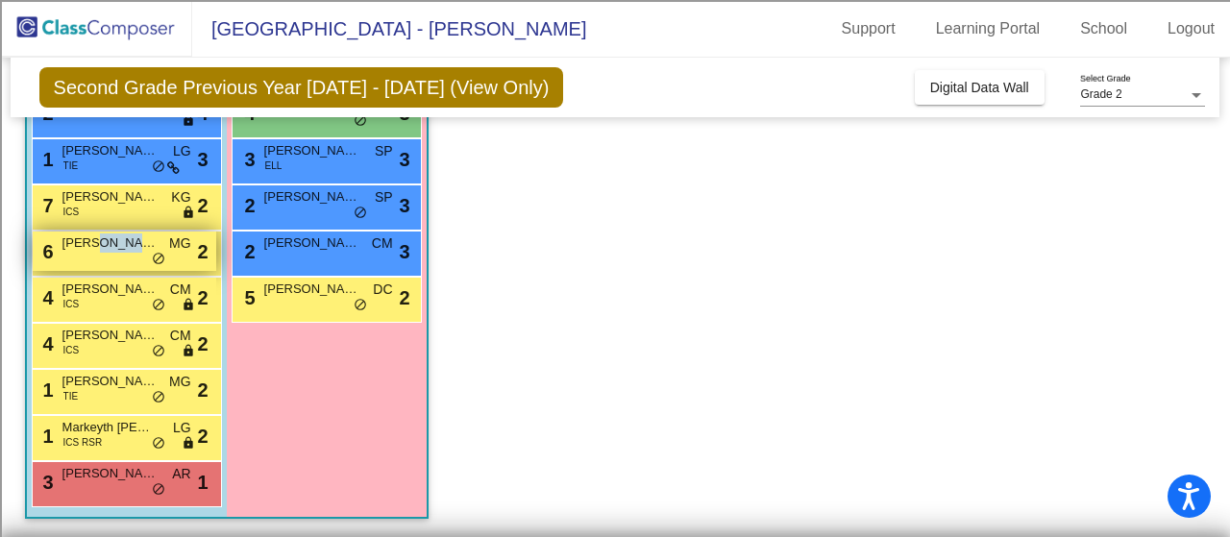
click at [102, 243] on span "[PERSON_NAME]" at bounding box center [110, 243] width 96 height 19
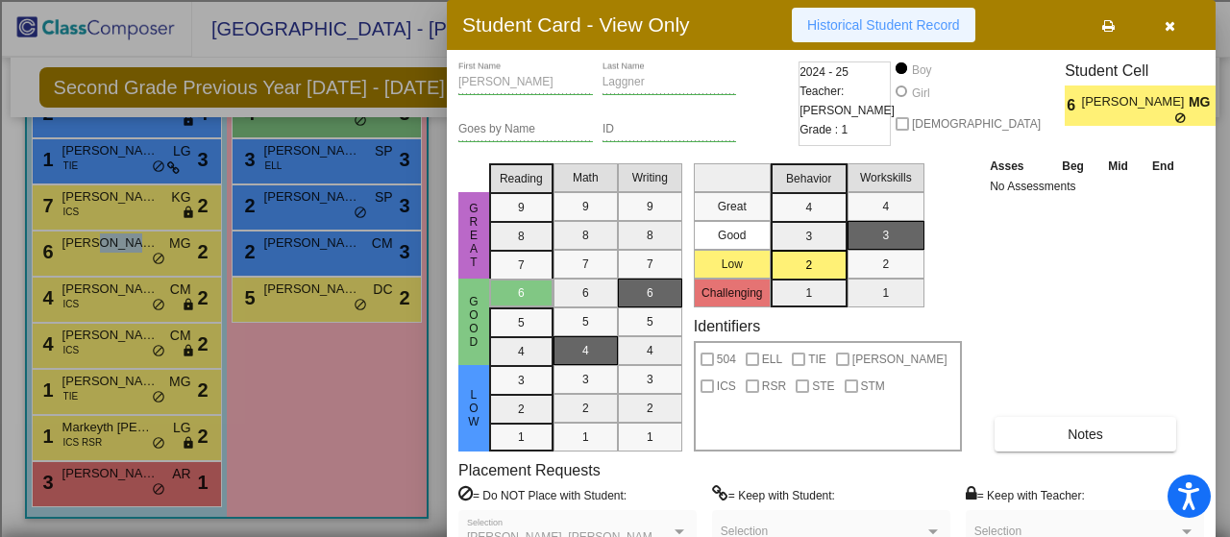
click at [886, 22] on span "Historical Student Record" at bounding box center [883, 24] width 153 height 15
click at [296, 187] on div at bounding box center [615, 268] width 1230 height 537
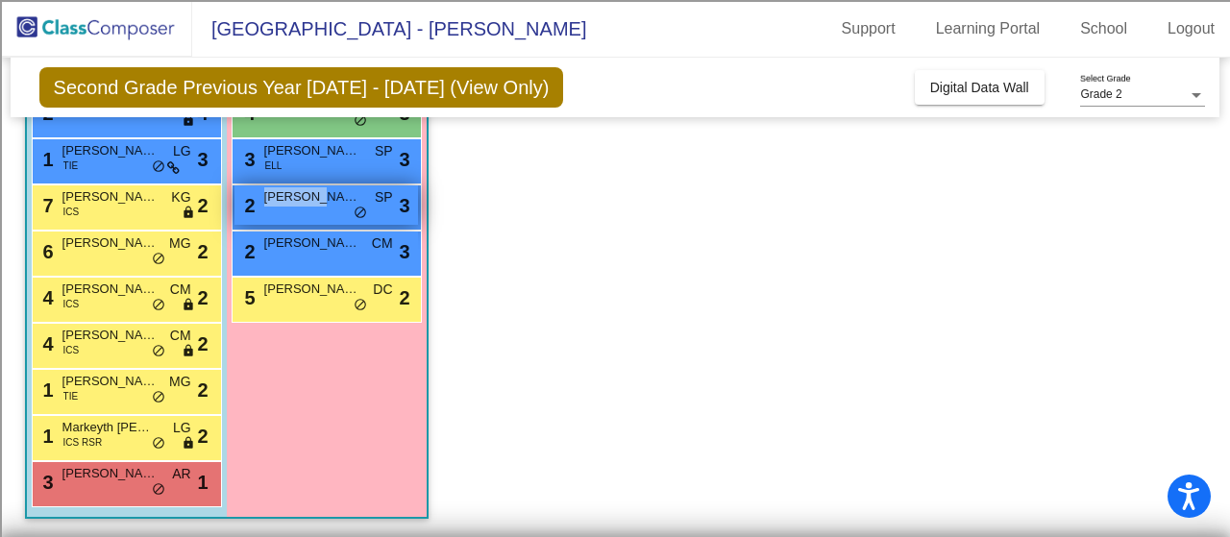
click at [296, 187] on span "[PERSON_NAME]" at bounding box center [312, 196] width 96 height 19
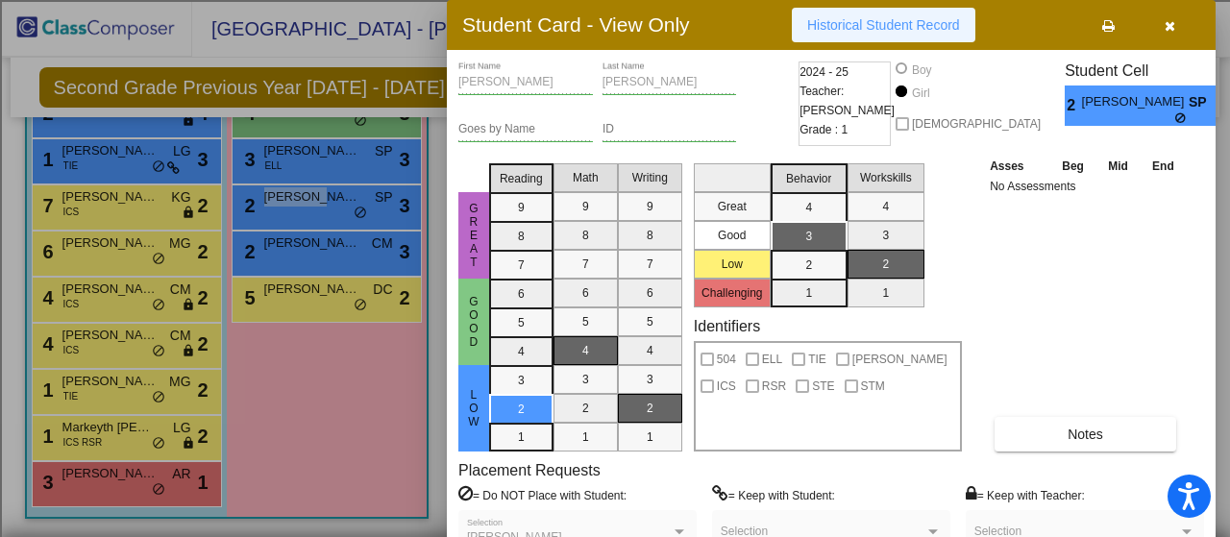
click at [880, 28] on span "Historical Student Record" at bounding box center [883, 24] width 153 height 15
click at [303, 148] on div at bounding box center [615, 268] width 1230 height 537
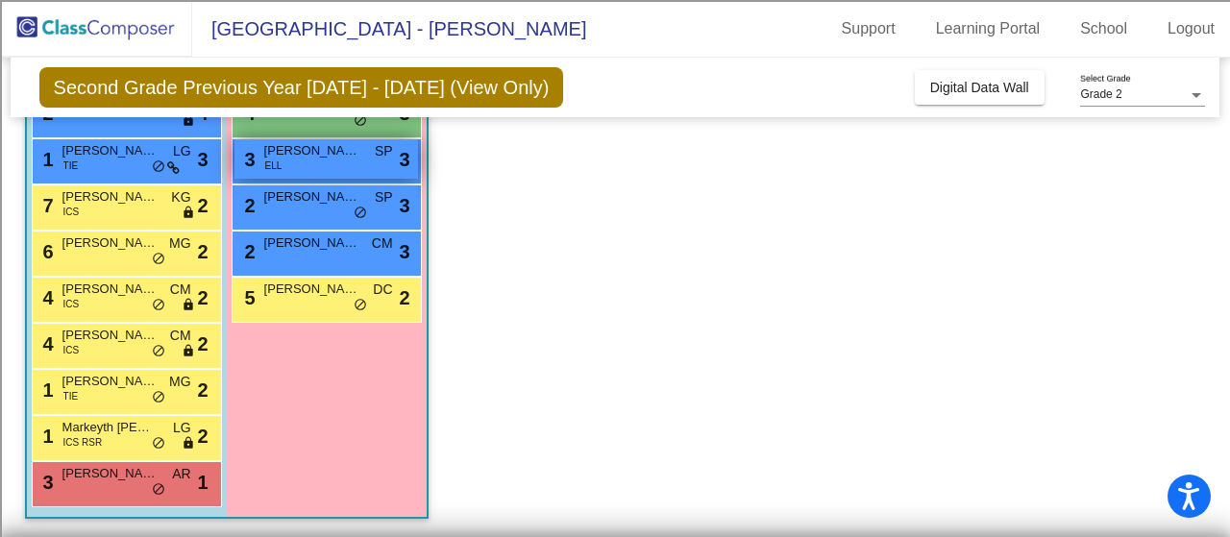
click at [303, 148] on span "[PERSON_NAME]" at bounding box center [312, 150] width 96 height 19
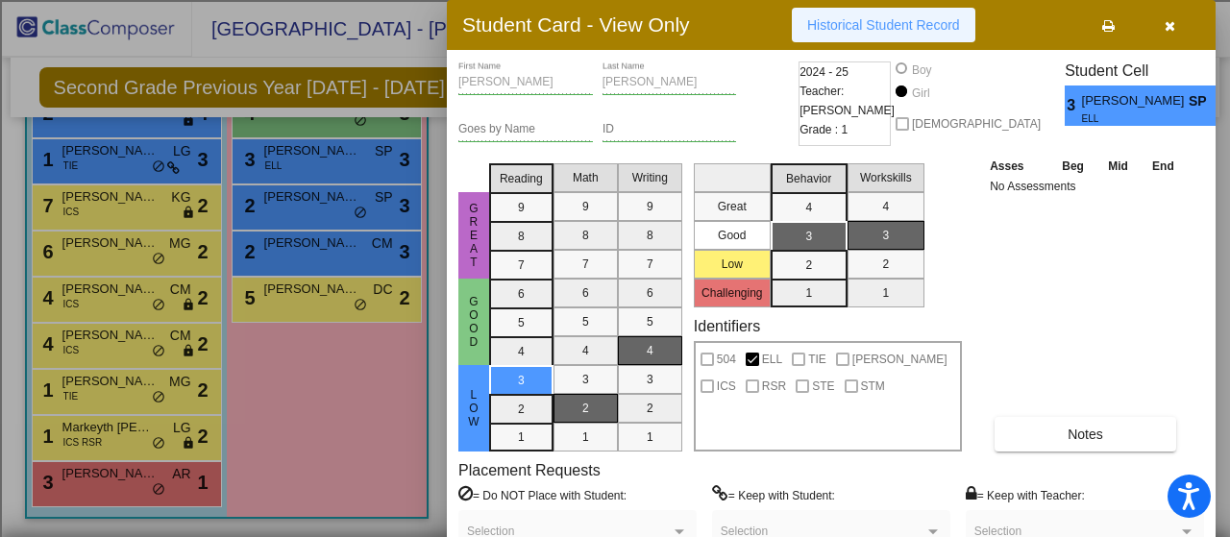
click at [877, 28] on span "Historical Student Record" at bounding box center [883, 24] width 153 height 15
click at [273, 326] on div at bounding box center [615, 268] width 1230 height 537
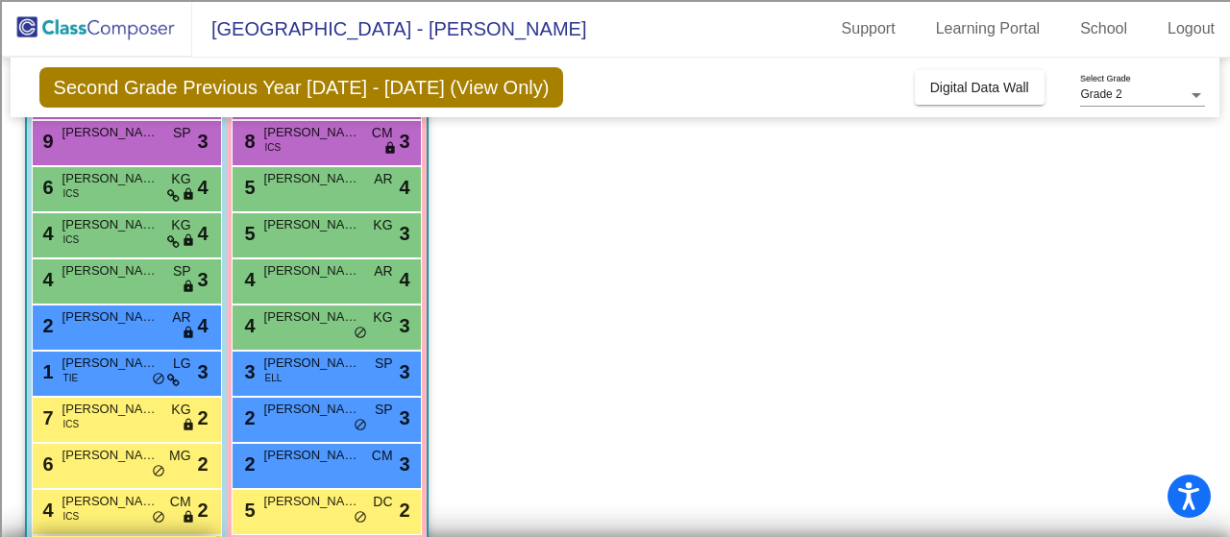
scroll to position [231, 0]
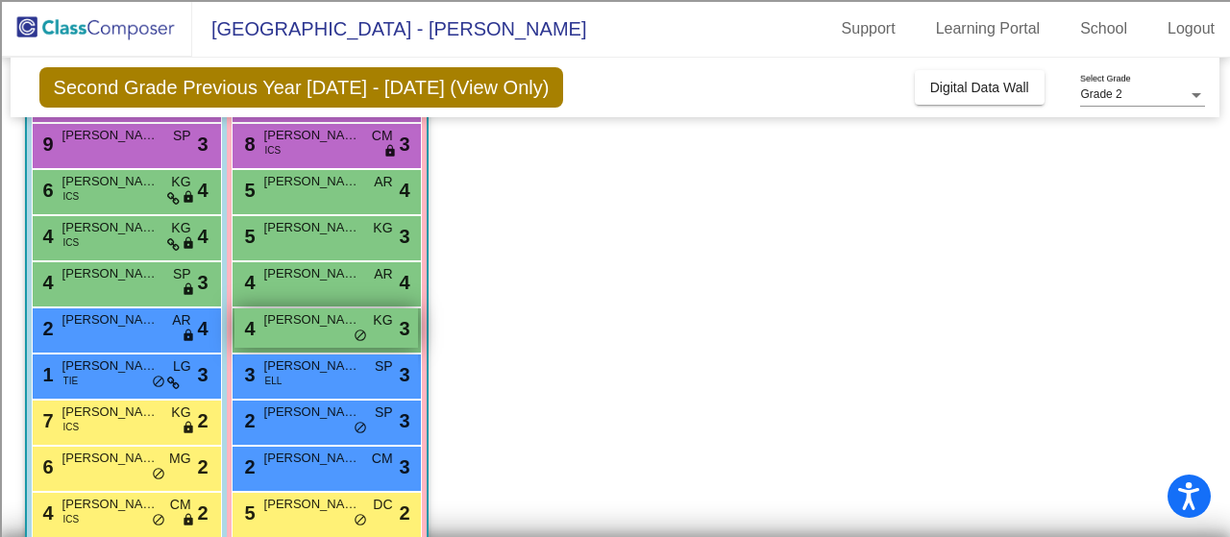
click at [277, 327] on span "[PERSON_NAME]" at bounding box center [312, 319] width 96 height 19
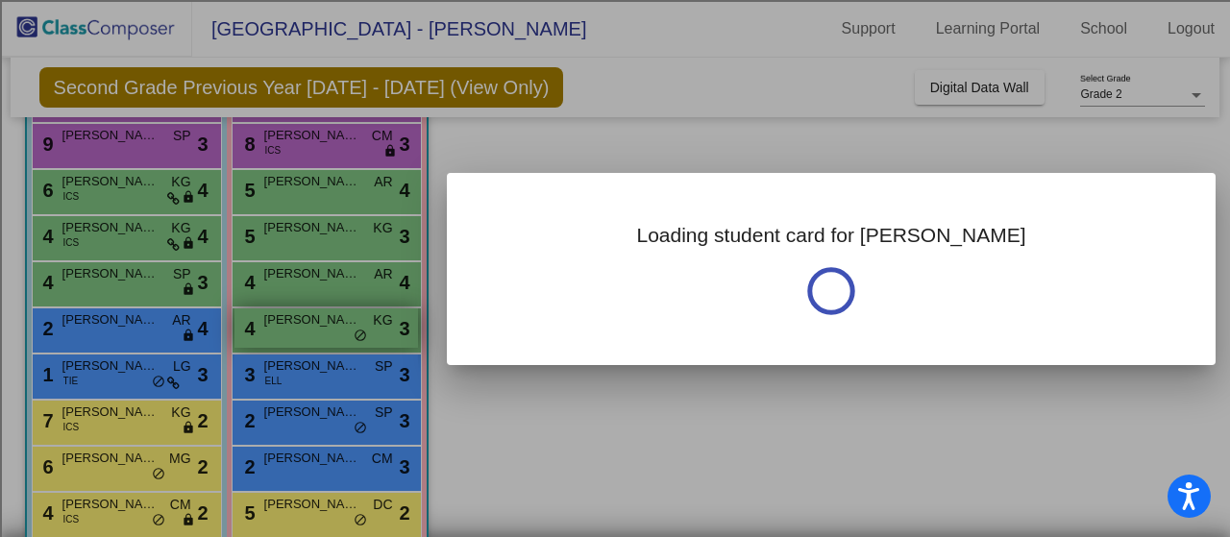
click at [277, 327] on div at bounding box center [615, 268] width 1230 height 537
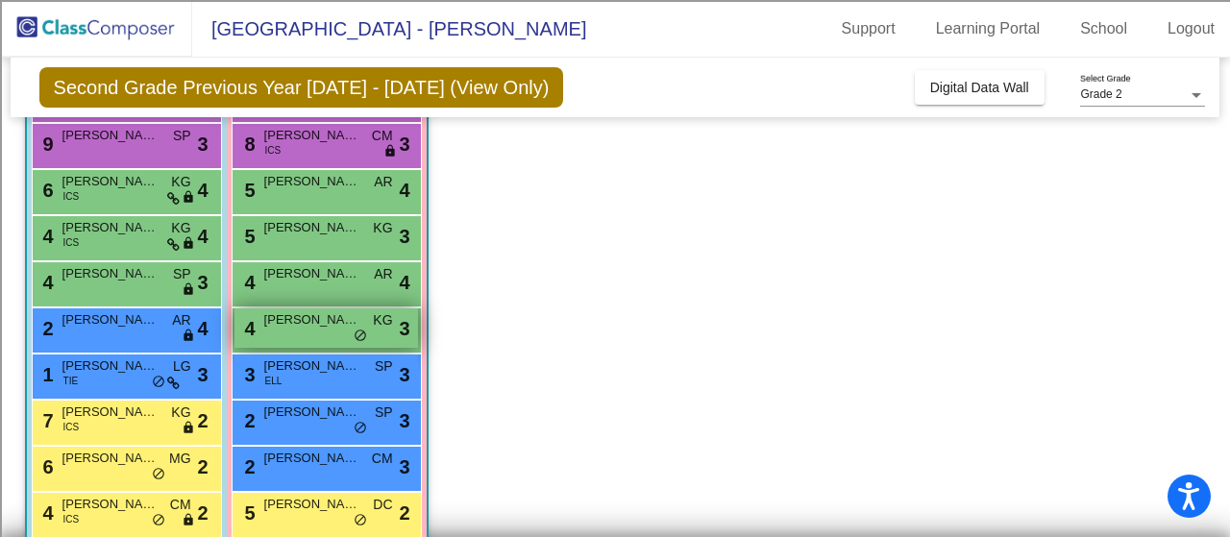
click at [302, 324] on span "[PERSON_NAME]" at bounding box center [312, 319] width 96 height 19
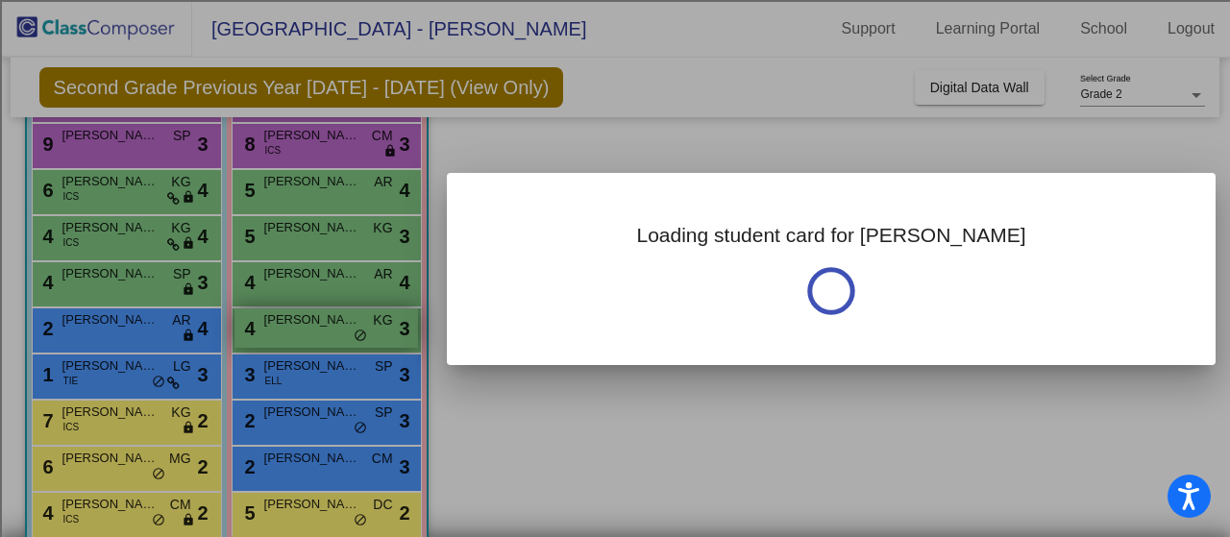
click at [302, 324] on div at bounding box center [615, 268] width 1230 height 537
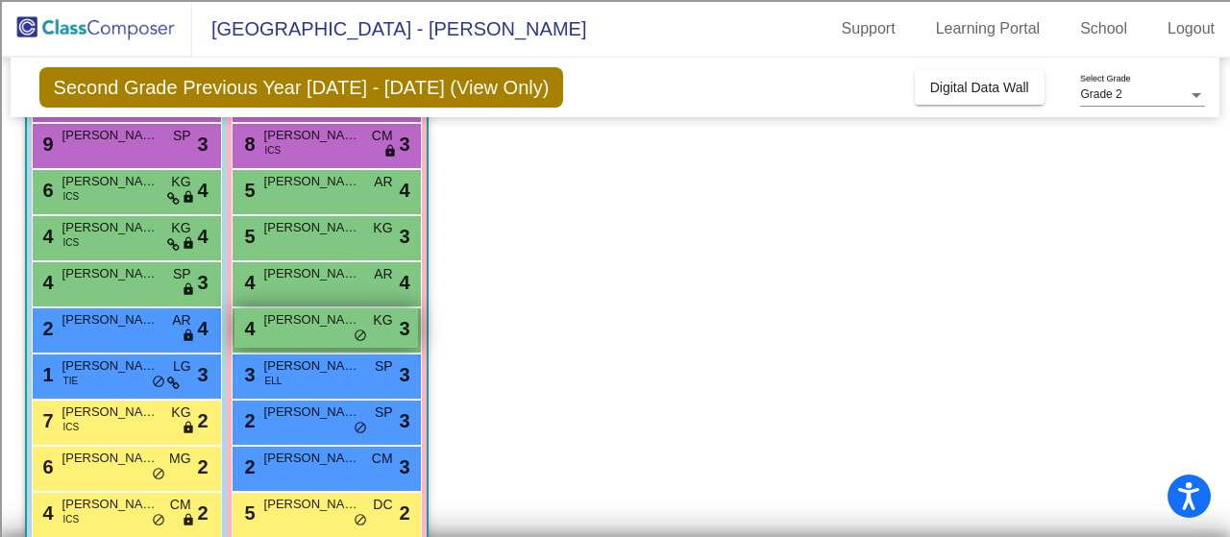
click at [304, 334] on div "4 [PERSON_NAME] KG lock do_not_disturb_alt 3" at bounding box center [327, 328] width 184 height 39
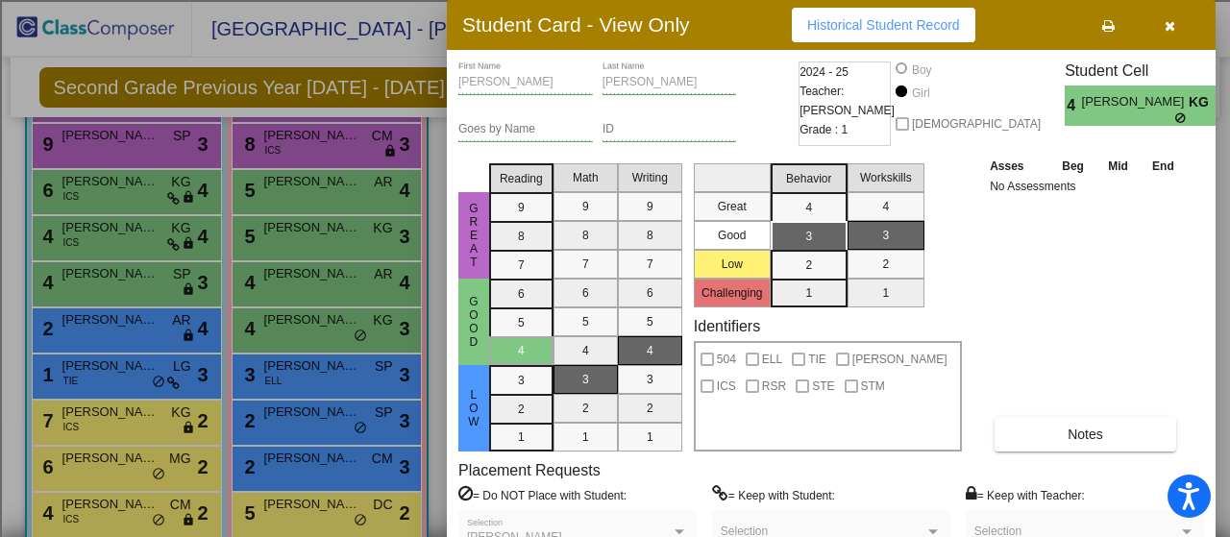
click at [884, 32] on button "Historical Student Record" at bounding box center [884, 25] width 184 height 35
drag, startPoint x: 302, startPoint y: 469, endPoint x: 99, endPoint y: 473, distance: 202.9
click at [99, 473] on div at bounding box center [615, 268] width 1230 height 537
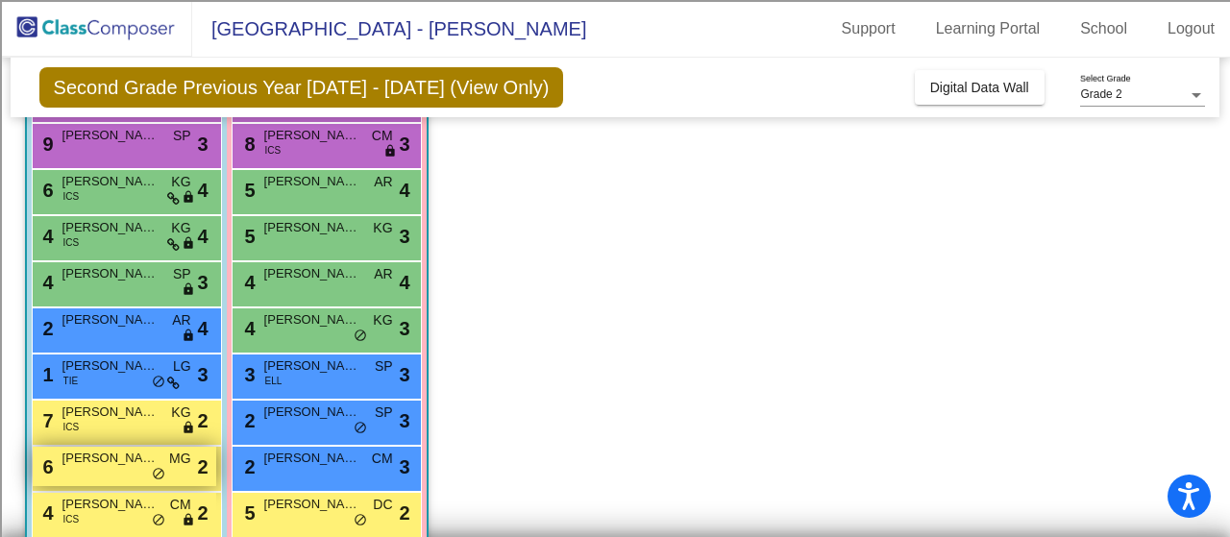
click at [99, 473] on div "6 [PERSON_NAME] MG lock do_not_disturb_alt 2" at bounding box center [125, 466] width 184 height 39
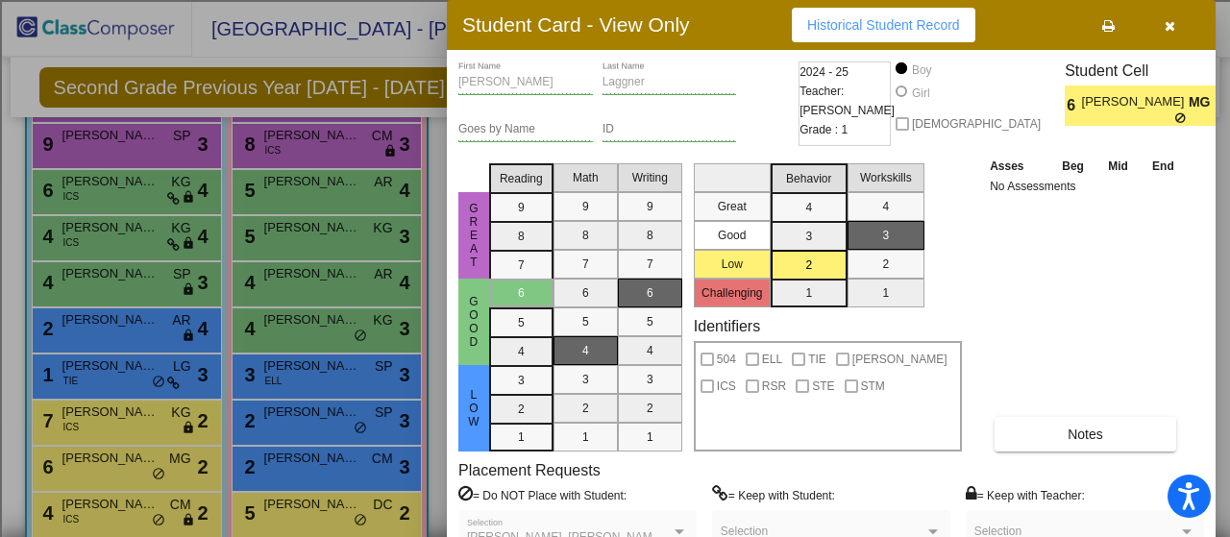
drag, startPoint x: 208, startPoint y: 287, endPoint x: 615, endPoint y: 161, distance: 426.6
click at [615, 161] on mat-selection-list "Math 9 8 7 6 5 4 3 2 1" at bounding box center [586, 304] width 64 height 296
click at [313, 226] on div at bounding box center [615, 268] width 1230 height 537
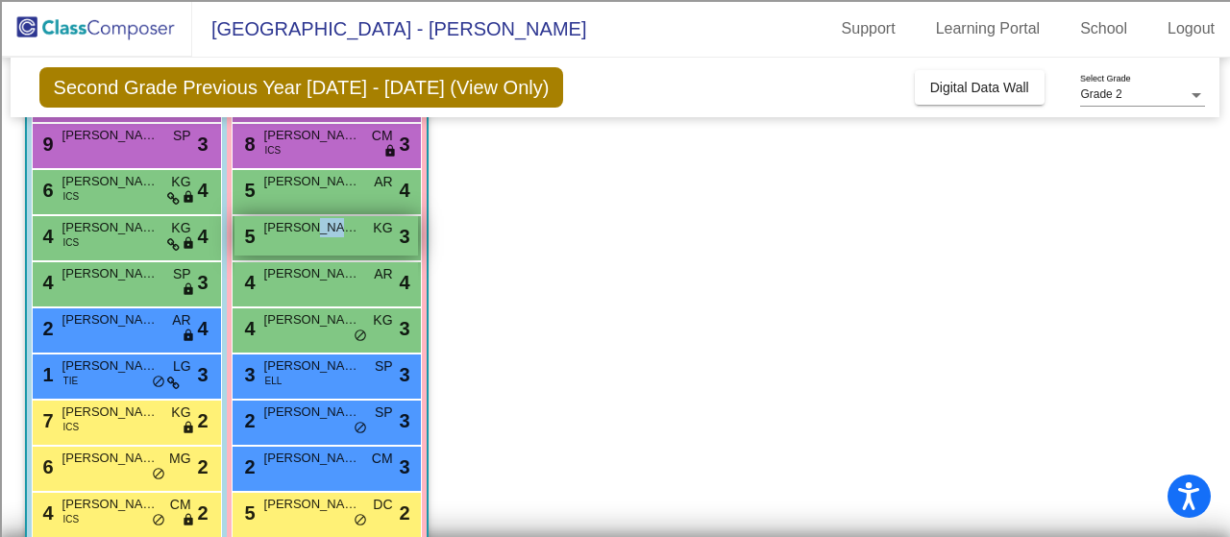
click at [313, 226] on span "[PERSON_NAME]" at bounding box center [312, 227] width 96 height 19
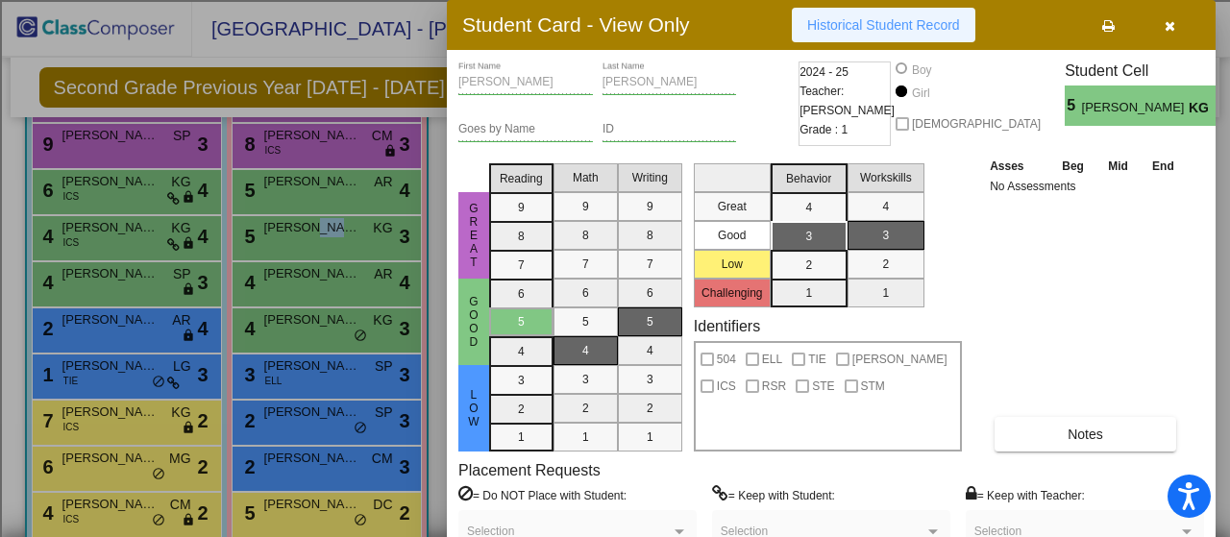
click at [895, 18] on span "Historical Student Record" at bounding box center [883, 24] width 153 height 15
click at [308, 199] on div at bounding box center [615, 268] width 1230 height 537
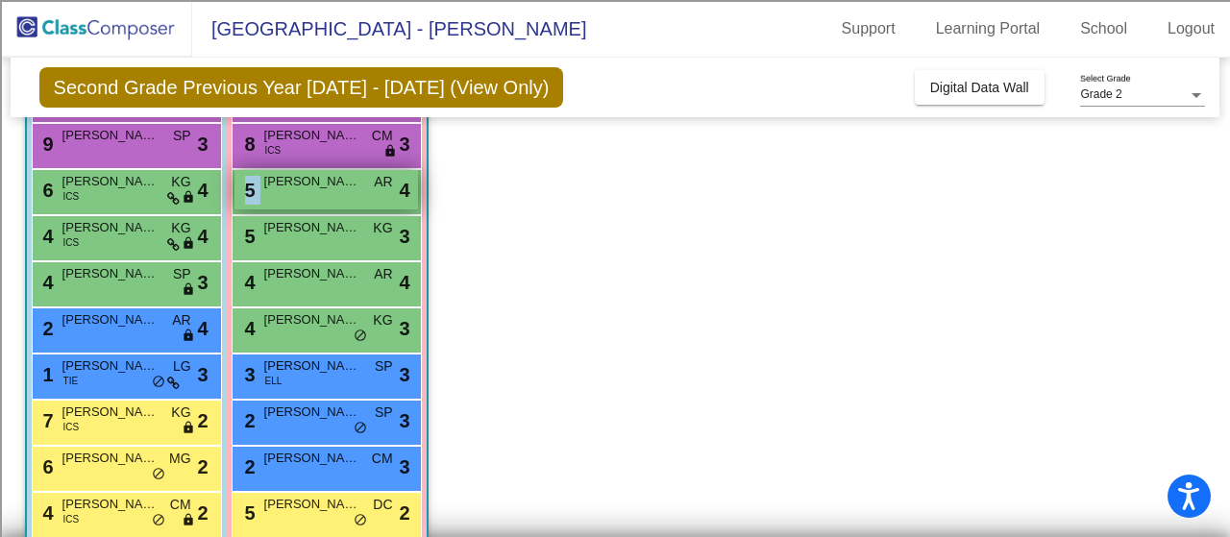
click at [308, 199] on div "5 [PERSON_NAME] AR lock do_not_disturb_alt 4" at bounding box center [327, 189] width 184 height 39
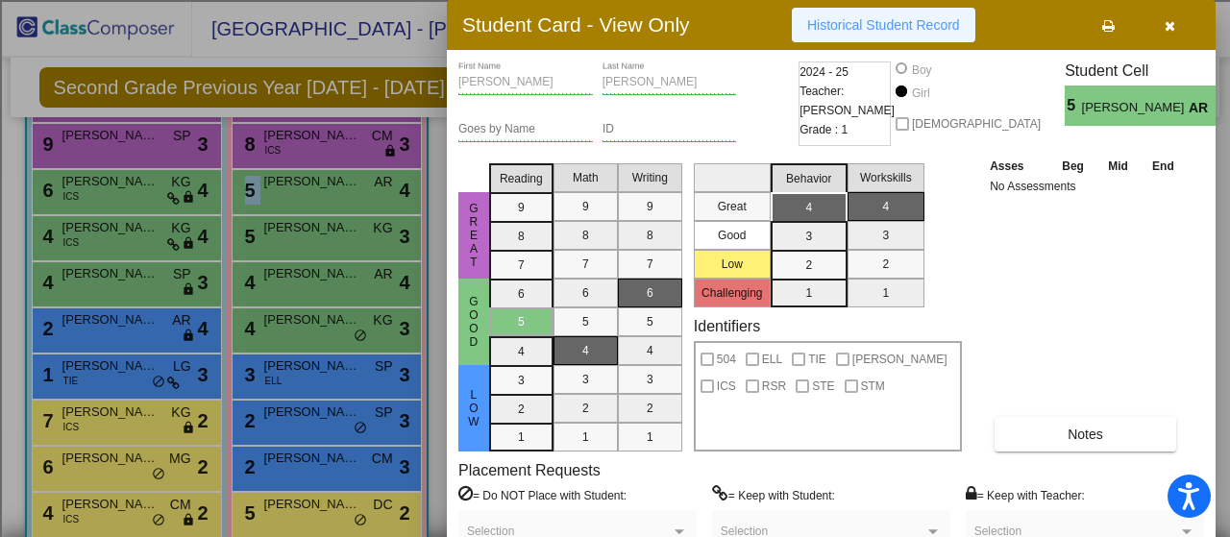
click at [905, 30] on span "Historical Student Record" at bounding box center [883, 24] width 153 height 15
click at [359, 79] on div at bounding box center [615, 268] width 1230 height 537
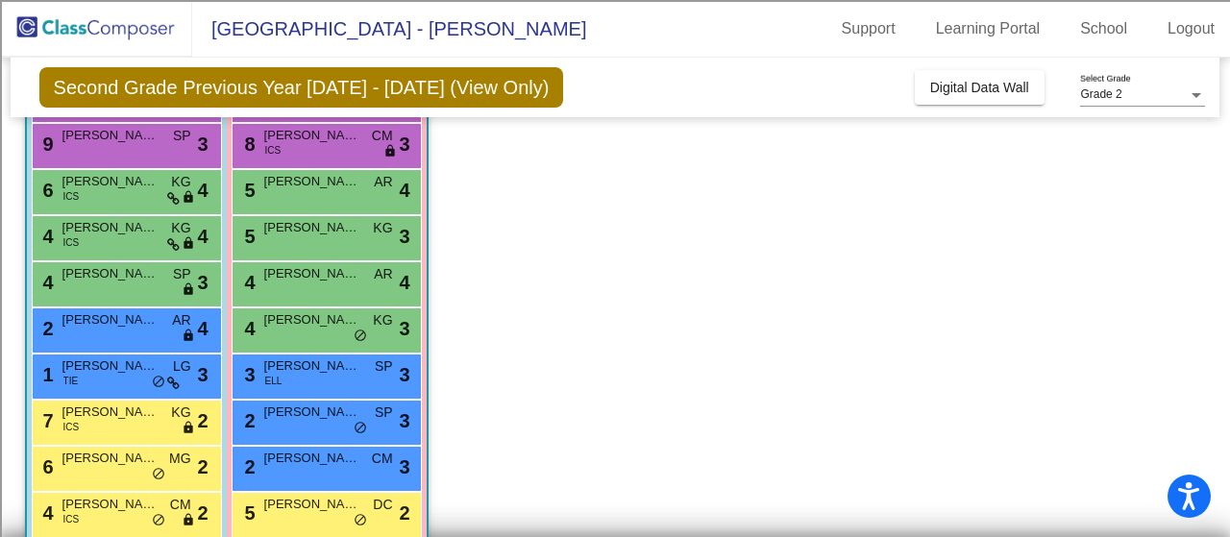
scroll to position [446, 0]
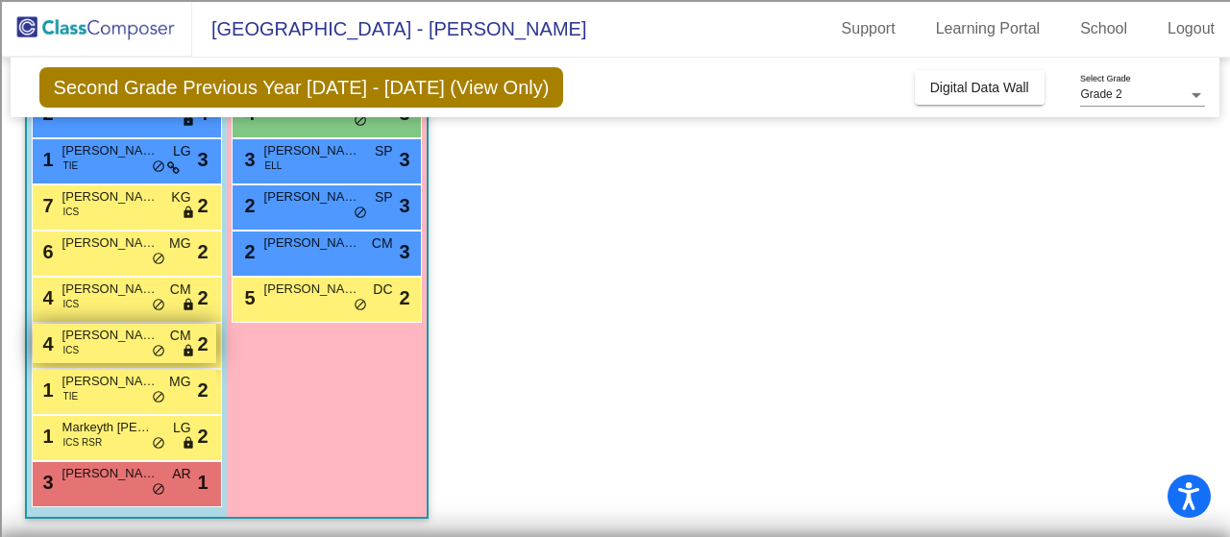
click at [100, 346] on div "4 [PERSON_NAME] ICS CM lock do_not_disturb_alt 2" at bounding box center [125, 343] width 184 height 39
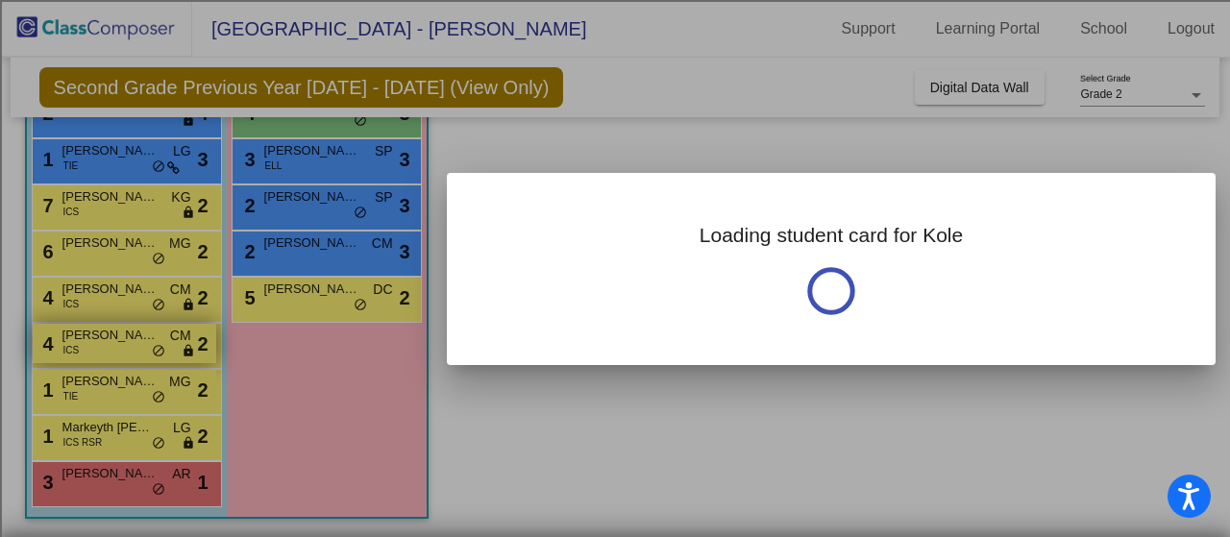
click at [100, 346] on div at bounding box center [615, 268] width 1230 height 537
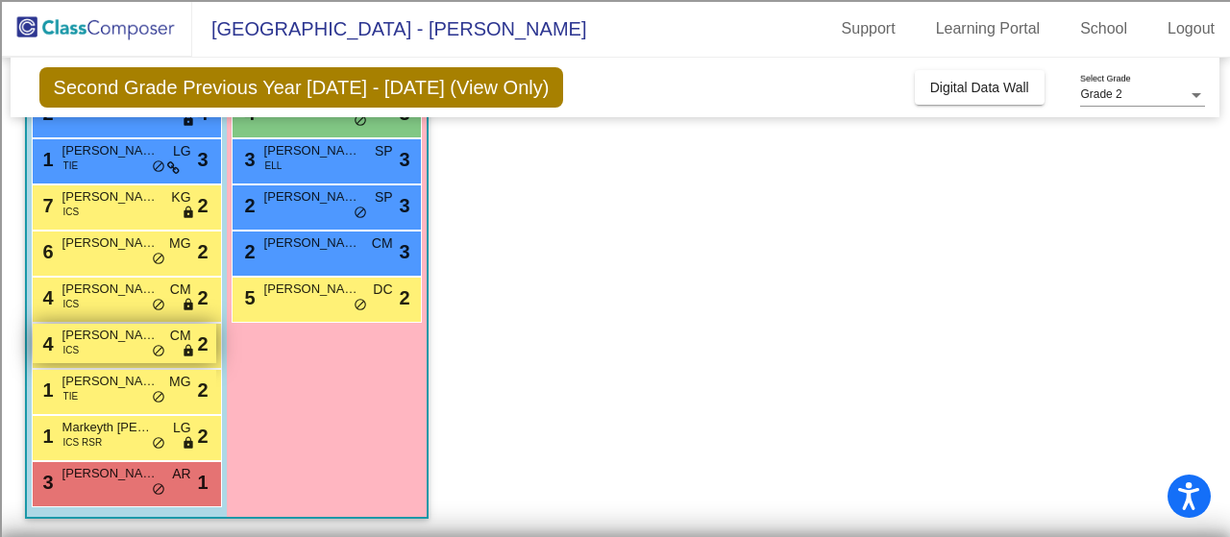
click at [112, 340] on span "[PERSON_NAME]" at bounding box center [110, 335] width 96 height 19
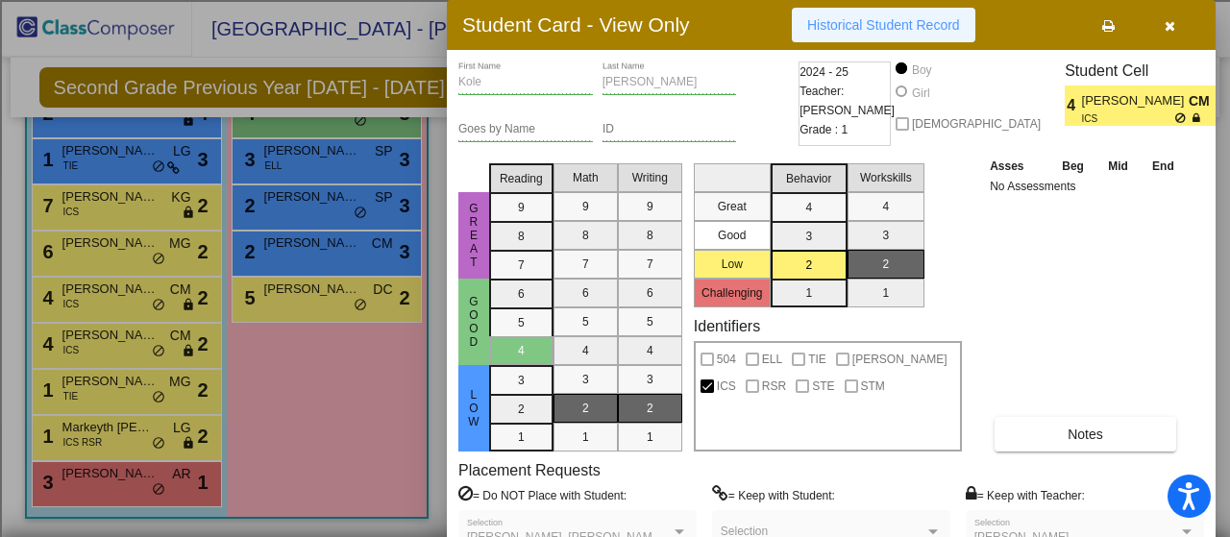
click at [859, 37] on button "Historical Student Record" at bounding box center [884, 25] width 184 height 35
